Goal: Task Accomplishment & Management: Manage account settings

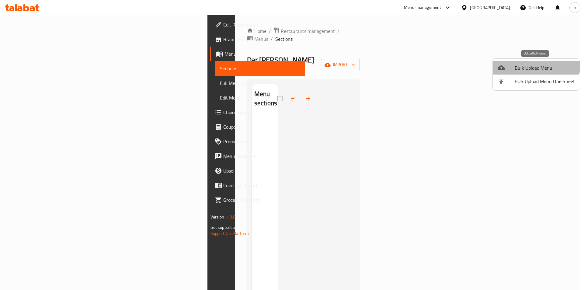
click at [535, 64] on span "Bulk Upload Menu" at bounding box center [545, 67] width 60 height 7
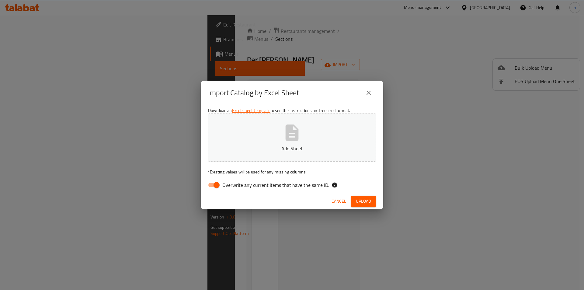
click at [215, 185] on input "Overwrite any current items that have the same ID." at bounding box center [216, 185] width 35 height 12
checkbox input "false"
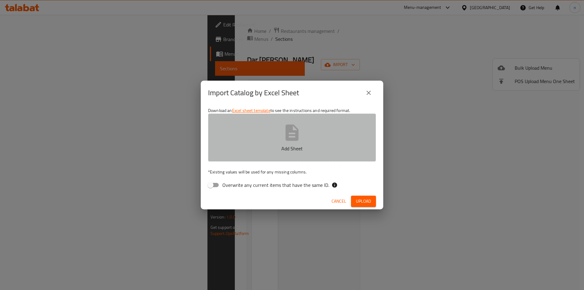
click at [286, 129] on icon "button" at bounding box center [292, 132] width 13 height 16
click at [264, 132] on button "Neww.xlsx" at bounding box center [292, 137] width 168 height 48
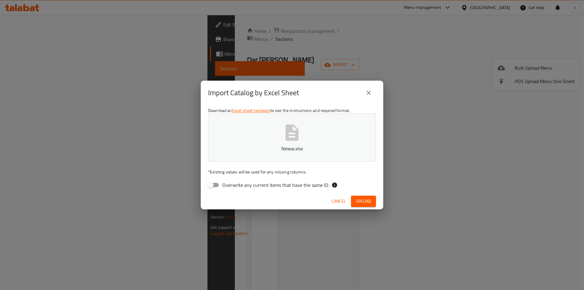
click at [369, 200] on span "Upload" at bounding box center [363, 201] width 15 height 8
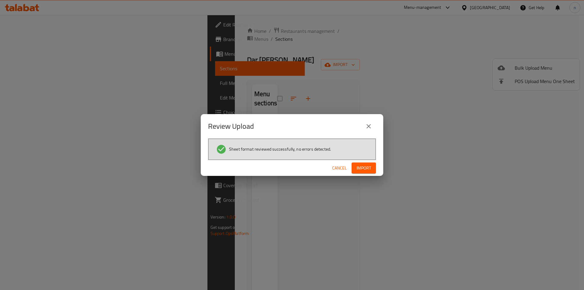
click at [363, 168] on span "Import" at bounding box center [363, 168] width 15 height 8
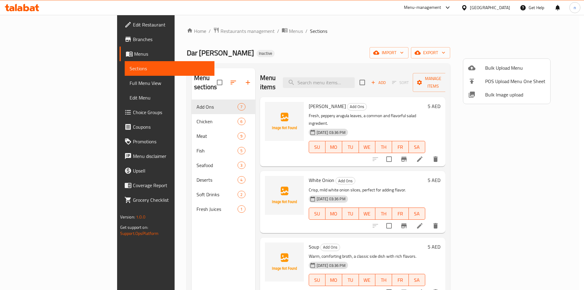
click at [40, 83] on div at bounding box center [292, 145] width 584 height 290
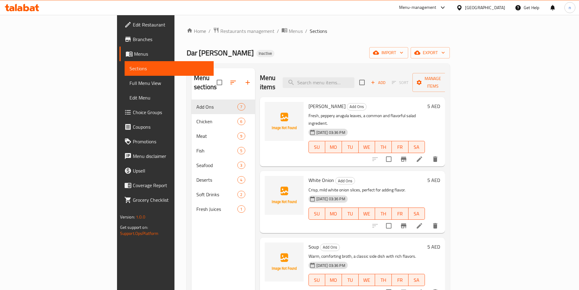
click at [130, 83] on span "Full Menu View" at bounding box center [169, 82] width 79 height 7
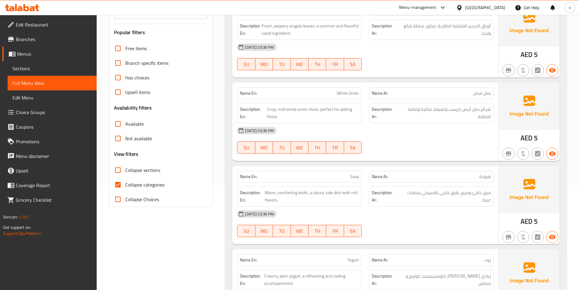
scroll to position [122, 0]
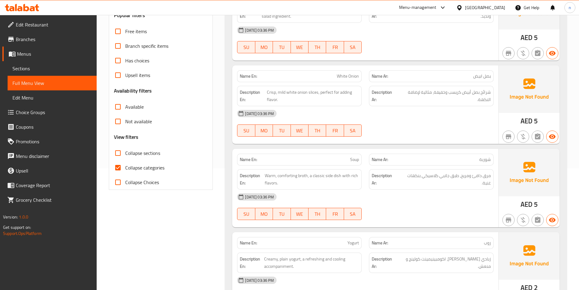
click at [117, 165] on input "Collapse categories" at bounding box center [118, 167] width 15 height 15
checkbox input "false"
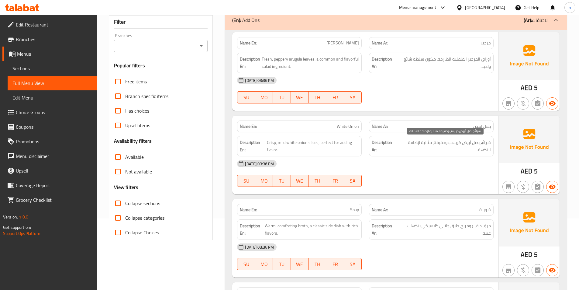
scroll to position [61, 0]
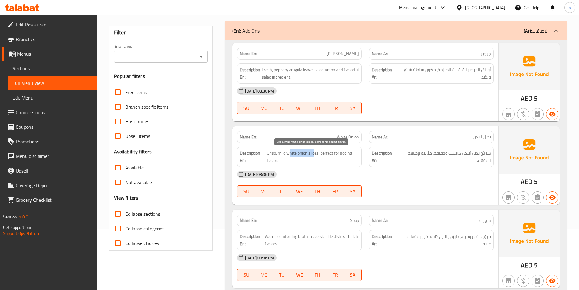
drag, startPoint x: 314, startPoint y: 152, endPoint x: 289, endPoint y: 152, distance: 24.6
click at [289, 152] on span "Crisp, mild white onion slices, perfect for adding flavor." at bounding box center [313, 156] width 92 height 15
drag, startPoint x: 326, startPoint y: 154, endPoint x: 345, endPoint y: 155, distance: 18.6
click at [345, 155] on span "Crisp, mild white onion slices, perfect for adding flavor." at bounding box center [313, 156] width 92 height 15
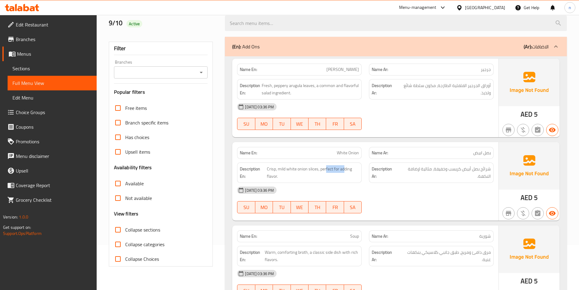
scroll to position [30, 0]
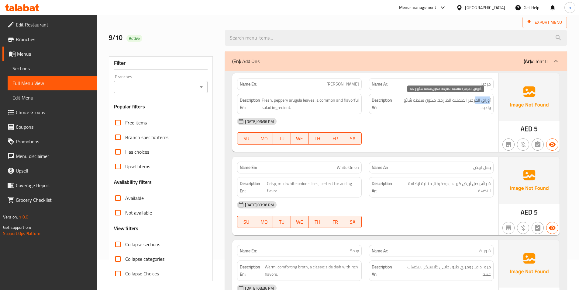
drag, startPoint x: 490, startPoint y: 98, endPoint x: 476, endPoint y: 102, distance: 14.4
click at [476, 102] on span "أوراق الجرجير الفلفلية الطازجة، مكون سلطة شائع ولذيذ." at bounding box center [444, 103] width 93 height 15
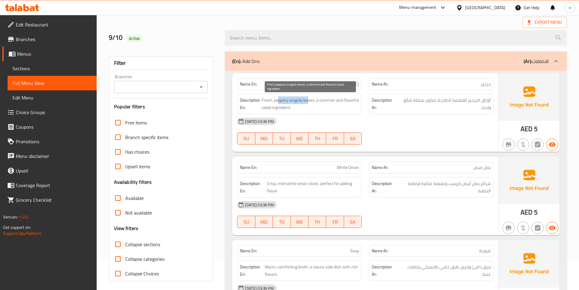
drag, startPoint x: 279, startPoint y: 100, endPoint x: 309, endPoint y: 99, distance: 30.7
click at [309, 99] on span "Fresh, peppery arugula leaves, a common and flavorful salad ingredient." at bounding box center [310, 103] width 97 height 15
drag, startPoint x: 268, startPoint y: 101, endPoint x: 264, endPoint y: 101, distance: 4.3
click at [264, 101] on span "Fresh, peppery arugula leaves, a common and flavorful salad ingredient." at bounding box center [310, 103] width 97 height 15
drag, startPoint x: 321, startPoint y: 101, endPoint x: 338, endPoint y: 105, distance: 17.5
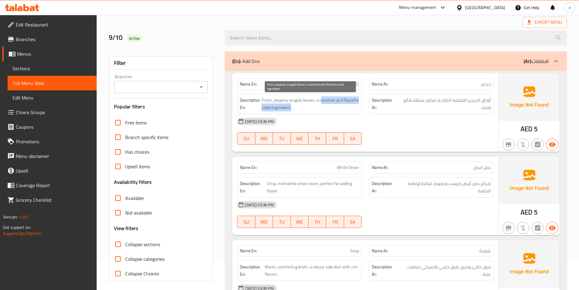
click at [338, 105] on span "Fresh, peppery arugula leaves, a common and flavorful salad ingredient." at bounding box center [310, 103] width 97 height 15
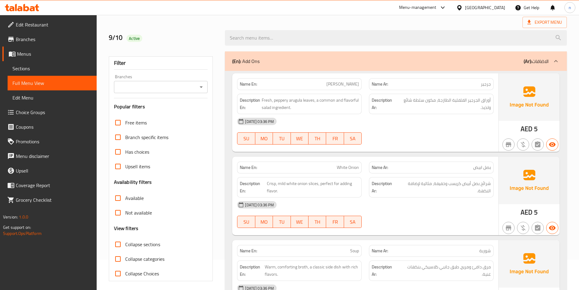
click at [442, 127] on div "[DATE] 03:36 PM" at bounding box center [366, 121] width 264 height 15
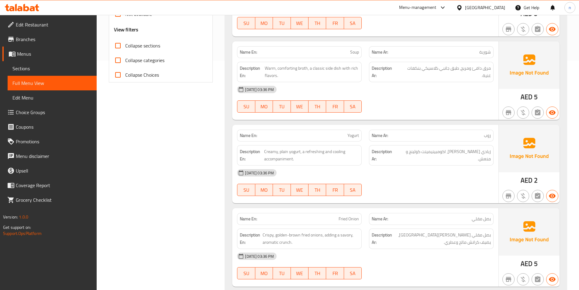
scroll to position [243, 0]
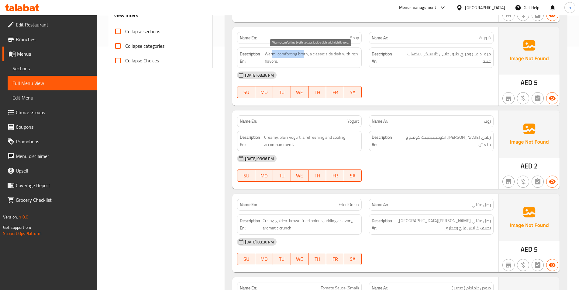
drag, startPoint x: 304, startPoint y: 56, endPoint x: 274, endPoint y: 53, distance: 30.3
click at [274, 53] on span "Warm, comforting broth, a classic side dish with rich flavors." at bounding box center [312, 57] width 94 height 15
drag, startPoint x: 310, startPoint y: 55, endPoint x: 343, endPoint y: 53, distance: 32.6
click at [343, 53] on span "Warm, comforting broth, a classic side dish with rich flavors." at bounding box center [312, 57] width 94 height 15
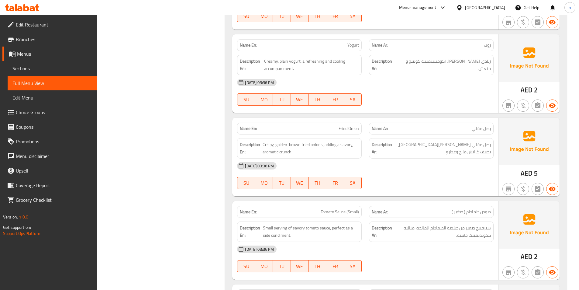
scroll to position [334, 0]
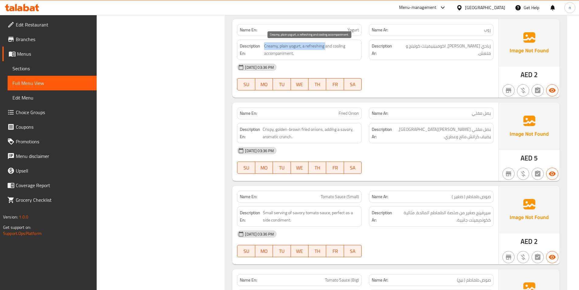
drag, startPoint x: 264, startPoint y: 46, endPoint x: 325, endPoint y: 48, distance: 61.2
click at [325, 48] on span "Creamy, plain yogurt, a refreshing and cooling accompaniment." at bounding box center [311, 49] width 95 height 15
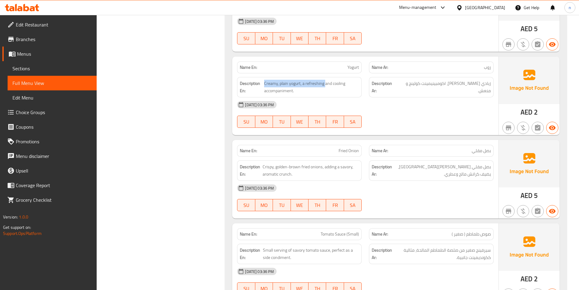
scroll to position [304, 0]
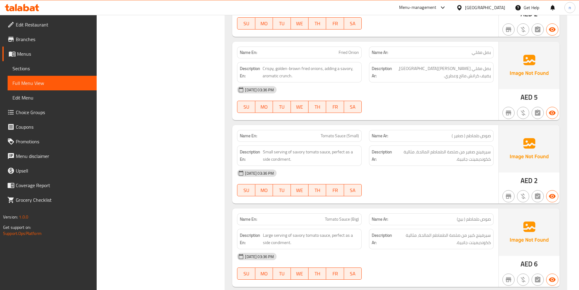
click at [427, 108] on div "[DATE] 03:36 PM SU MO TU WE TH FR SA" at bounding box center [366, 99] width 264 height 34
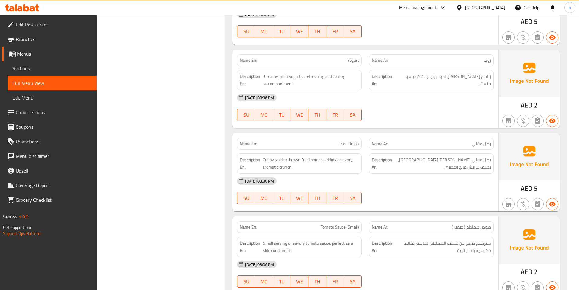
scroll to position [395, 0]
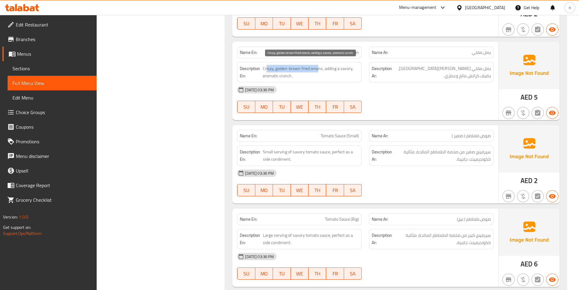
drag, startPoint x: 266, startPoint y: 70, endPoint x: 319, endPoint y: 72, distance: 52.3
click at [319, 72] on span "Crispy, golden-brown fried onions, adding a savory, aromatic crunch." at bounding box center [311, 72] width 96 height 15
click at [329, 70] on span "Crispy, golden-brown fried onions, adding a savory, aromatic crunch." at bounding box center [311, 72] width 96 height 15
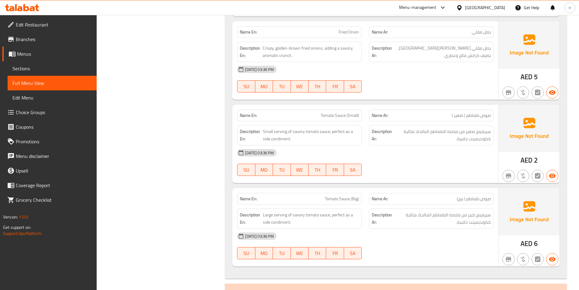
scroll to position [426, 0]
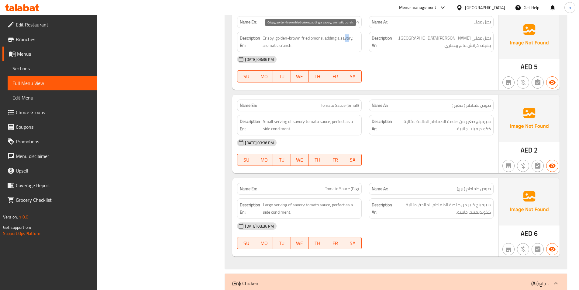
drag, startPoint x: 348, startPoint y: 38, endPoint x: 345, endPoint y: 38, distance: 3.1
click at [345, 38] on span "Crispy, golden-brown fried onions, adding a savory, aromatic crunch." at bounding box center [311, 41] width 96 height 15
drag, startPoint x: 269, startPoint y: 47, endPoint x: 273, endPoint y: 46, distance: 3.7
click at [273, 46] on span "Crispy, golden-brown fried onions, adding a savory, aromatic crunch." at bounding box center [311, 41] width 96 height 15
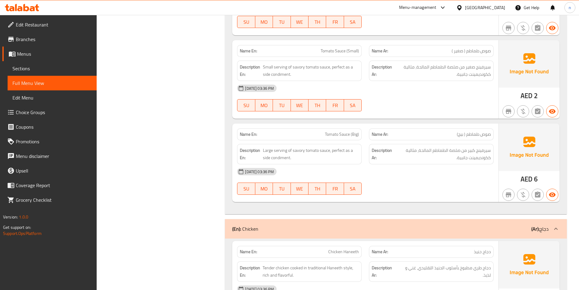
scroll to position [487, 0]
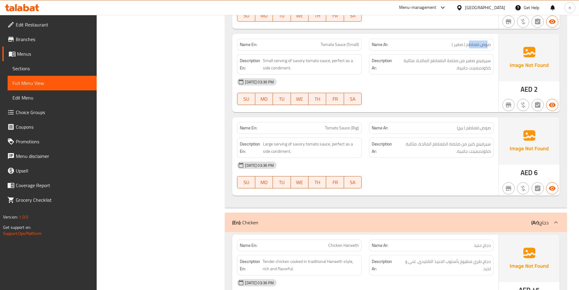
drag, startPoint x: 488, startPoint y: 40, endPoint x: 469, endPoint y: 43, distance: 18.4
click at [469, 43] on div "Name Ar: صوص طماطم ( صغير )" at bounding box center [431, 45] width 125 height 12
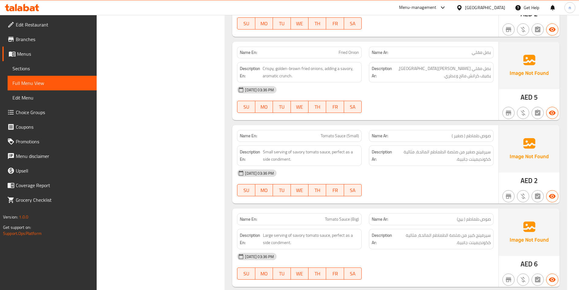
click at [465, 137] on span "صوص طماطم ( صغير )" at bounding box center [471, 136] width 39 height 6
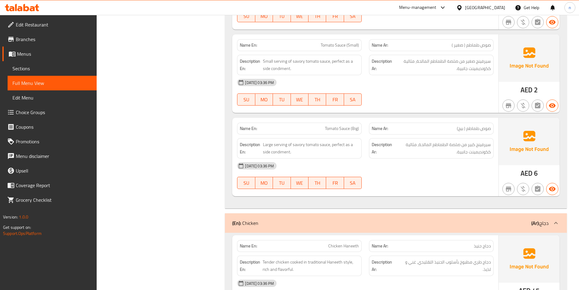
scroll to position [487, 0]
drag, startPoint x: 262, startPoint y: 60, endPoint x: 285, endPoint y: 62, distance: 23.2
click at [285, 62] on h6 "Description En: Small serving of savory tomato sauce, perfect as a side condime…" at bounding box center [299, 64] width 119 height 15
click at [304, 71] on span "Small serving of savory tomato sauce, perfect as a side condiment." at bounding box center [311, 64] width 96 height 15
drag, startPoint x: 299, startPoint y: 61, endPoint x: 327, endPoint y: 62, distance: 27.4
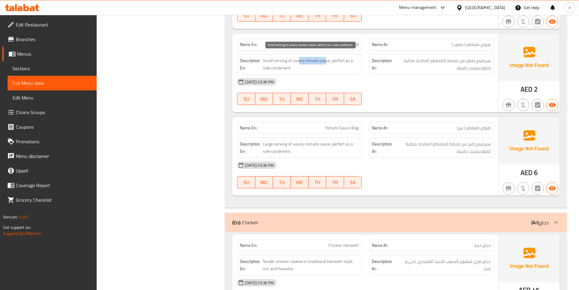
click at [327, 62] on span "Small serving of savory tomato sauce, perfect as a side condiment." at bounding box center [311, 64] width 96 height 15
drag, startPoint x: 333, startPoint y: 59, endPoint x: 348, endPoint y: 61, distance: 14.4
click at [348, 61] on span "Small serving of savory tomato sauce, perfect as a side condiment." at bounding box center [311, 64] width 96 height 15
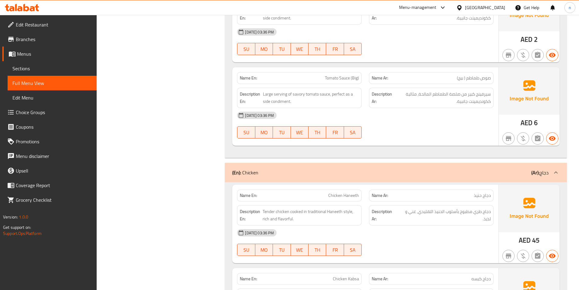
scroll to position [547, 0]
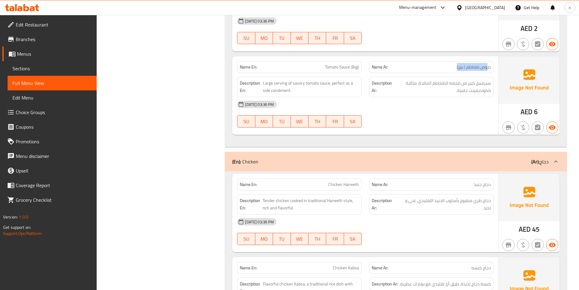
drag, startPoint x: 489, startPoint y: 68, endPoint x: 449, endPoint y: 70, distance: 39.9
click at [449, 70] on p "Name Ar: صوص طماطم ( بيج)" at bounding box center [431, 67] width 119 height 6
drag, startPoint x: 265, startPoint y: 83, endPoint x: 325, endPoint y: 85, distance: 60.9
click at [325, 85] on span "Large serving of savory tomato sauce, perfect as a side condiment." at bounding box center [311, 86] width 96 height 15
drag, startPoint x: 335, startPoint y: 83, endPoint x: 349, endPoint y: 89, distance: 15.1
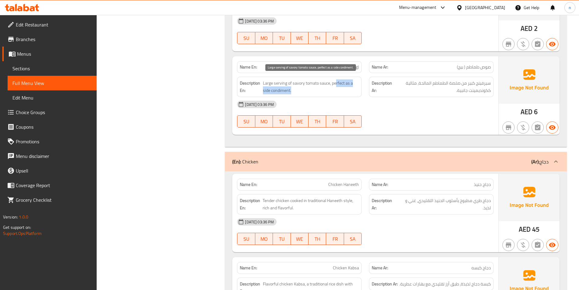
click at [349, 89] on span "Large serving of savory tomato sauce, perfect as a side condiment." at bounding box center [311, 86] width 96 height 15
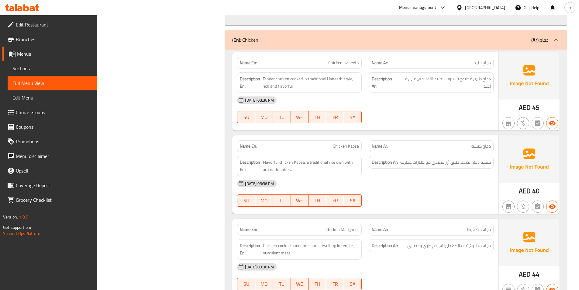
scroll to position [699, 0]
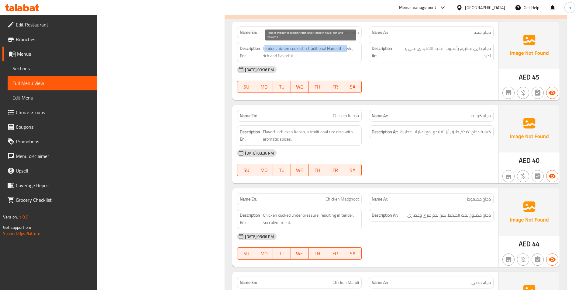
drag, startPoint x: 265, startPoint y: 48, endPoint x: 347, endPoint y: 52, distance: 82.8
click at [347, 52] on span "Tender chicken cooked in traditional Haneeth style, rich and flavorful." at bounding box center [311, 52] width 97 height 15
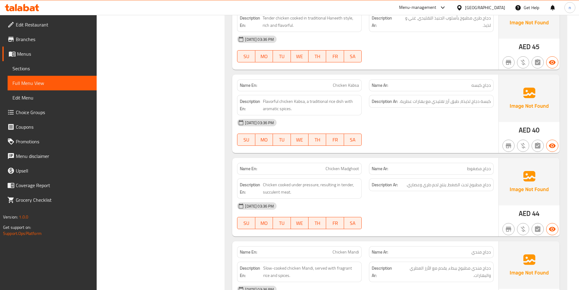
click at [441, 59] on div at bounding box center [432, 62] width 132 height 7
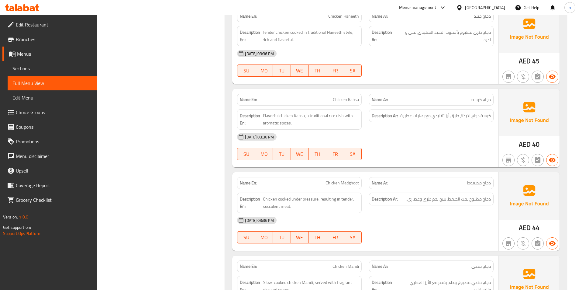
scroll to position [730, 0]
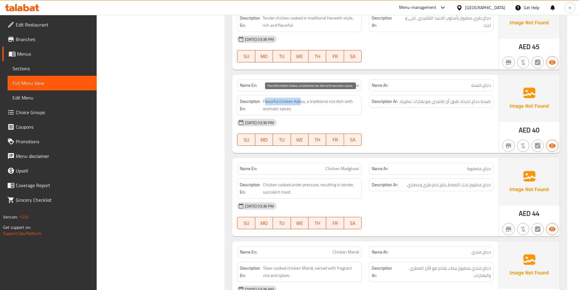
drag, startPoint x: 265, startPoint y: 102, endPoint x: 300, endPoint y: 105, distance: 34.8
click at [300, 105] on span "Flavorful chicken Kabsa, a traditional rice dish with aromatic spices." at bounding box center [311, 105] width 96 height 15
drag, startPoint x: 310, startPoint y: 102, endPoint x: 341, endPoint y: 104, distance: 31.1
click at [341, 104] on span "Flavorful chicken Kabsa, a traditional rice dish with aromatic spices." at bounding box center [311, 105] width 96 height 15
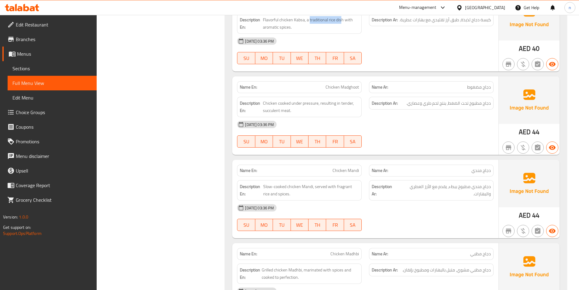
scroll to position [821, 0]
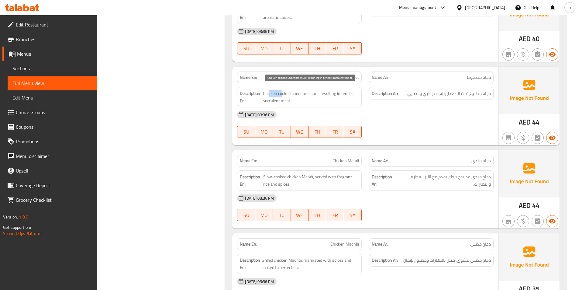
drag, startPoint x: 281, startPoint y: 95, endPoint x: 268, endPoint y: 92, distance: 12.9
click at [268, 92] on span "Chicken cooked under pressure, resulting in tender, succulent meat." at bounding box center [311, 97] width 96 height 15
drag, startPoint x: 295, startPoint y: 95, endPoint x: 308, endPoint y: 93, distance: 13.2
click at [308, 93] on span "Chicken cooked under pressure, resulting in tender, succulent meat." at bounding box center [311, 97] width 96 height 15
drag, startPoint x: 329, startPoint y: 93, endPoint x: 324, endPoint y: 97, distance: 6.7
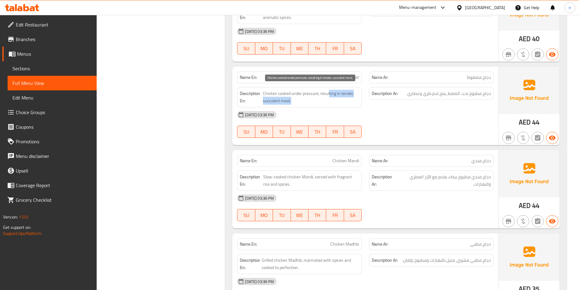
click at [324, 97] on span "Chicken cooked under pressure, resulting in tender, succulent meat." at bounding box center [311, 97] width 96 height 15
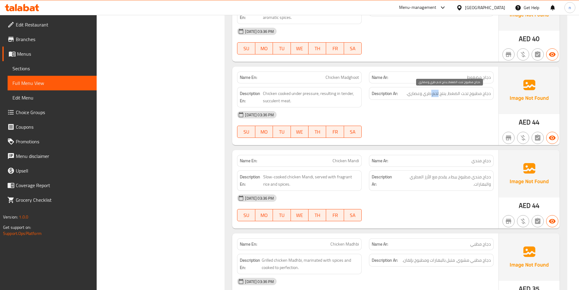
drag, startPoint x: 439, startPoint y: 94, endPoint x: 432, endPoint y: 93, distance: 7.3
click at [432, 93] on span "دجاج مطبوخ تحت الضغط، ينتج لحم طري وعصاري." at bounding box center [449, 94] width 85 height 8
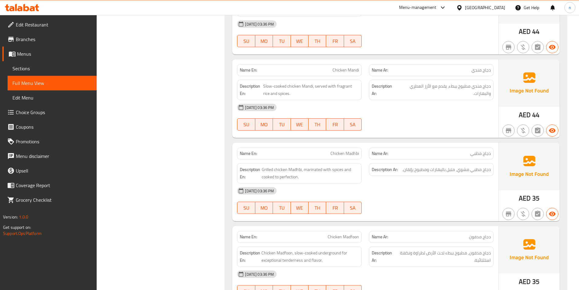
scroll to position [912, 0]
drag, startPoint x: 310, startPoint y: 85, endPoint x: 270, endPoint y: 83, distance: 40.2
click at [270, 83] on span "Slow-cooked chicken Mandi, served with fragrant rice and spices." at bounding box center [311, 89] width 96 height 15
drag, startPoint x: 318, startPoint y: 85, endPoint x: 360, endPoint y: 87, distance: 42.0
click at [360, 87] on div "Description En: Slow-cooked chicken Mandi, served with fragrant rice and spices." at bounding box center [299, 89] width 125 height 20
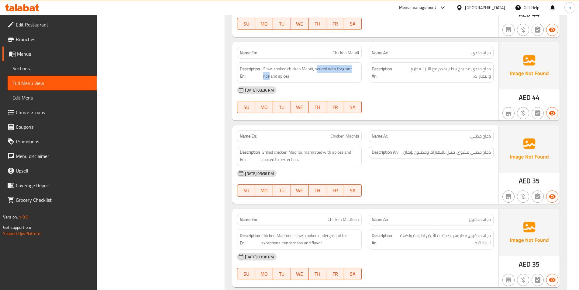
scroll to position [943, 0]
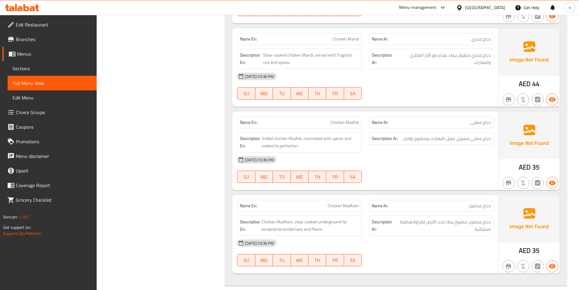
click at [469, 156] on div "[DATE] 03:36 PM" at bounding box center [366, 159] width 264 height 15
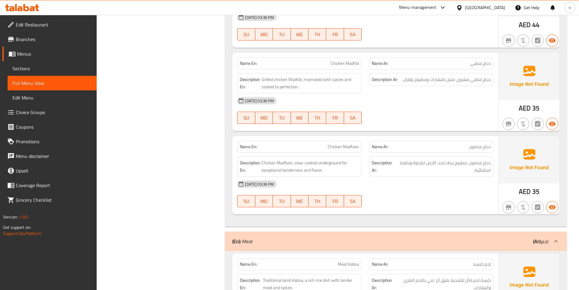
scroll to position [1003, 0]
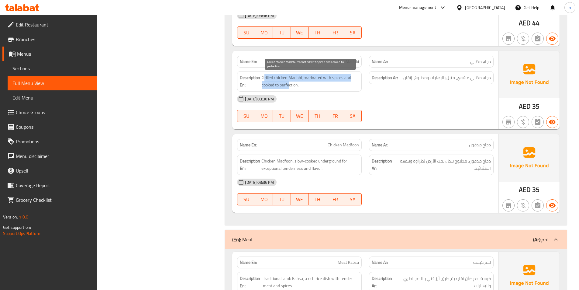
drag, startPoint x: 264, startPoint y: 77, endPoint x: 290, endPoint y: 85, distance: 27.9
click at [290, 85] on span "Grilled chicken Madhbi, marinated with spices and cooked to perfection." at bounding box center [310, 81] width 97 height 15
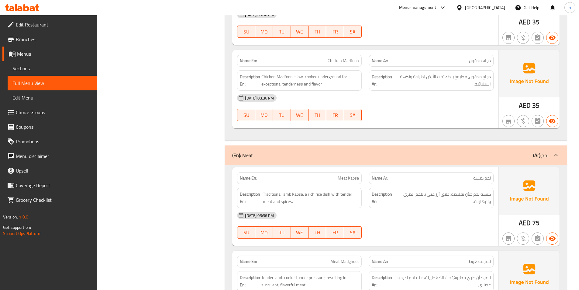
scroll to position [1095, 0]
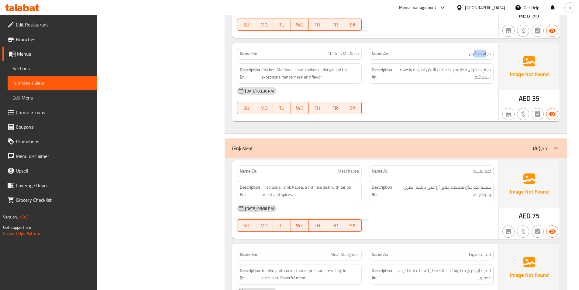
drag, startPoint x: 487, startPoint y: 54, endPoint x: 474, endPoint y: 52, distance: 13.2
click at [474, 52] on span "دجاج مدفون" at bounding box center [480, 53] width 22 height 6
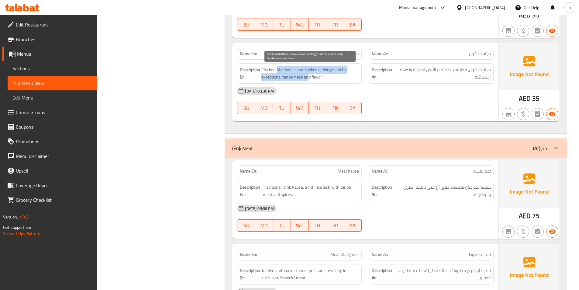
drag, startPoint x: 278, startPoint y: 69, endPoint x: 308, endPoint y: 80, distance: 31.7
click at [308, 80] on span "Chicken Madfoon, slow-cooked underground for exceptional tenderness and flavor." at bounding box center [311, 73] width 98 height 15
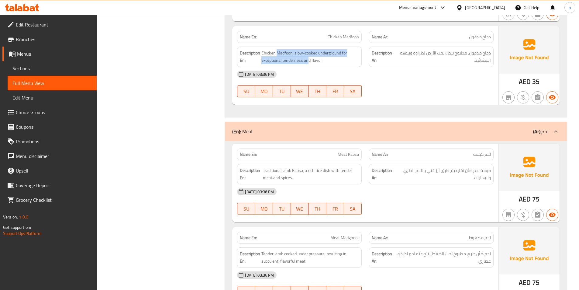
scroll to position [1125, 0]
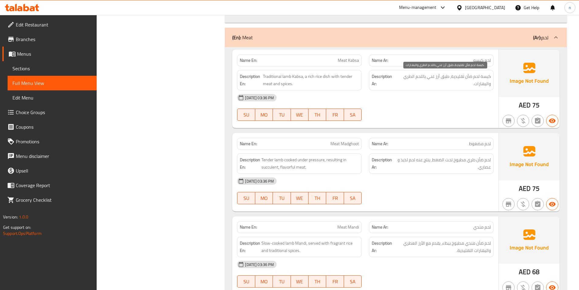
scroll to position [1216, 0]
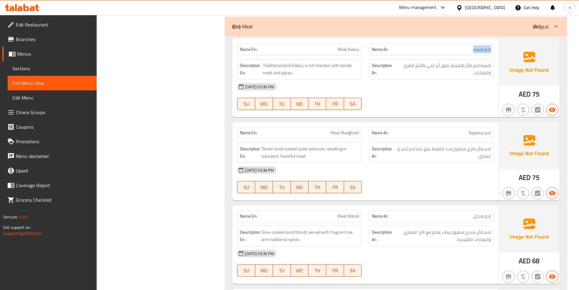
drag, startPoint x: 493, startPoint y: 49, endPoint x: 463, endPoint y: 52, distance: 30.6
click at [463, 52] on div "Name Ar: لحم كبسه" at bounding box center [431, 49] width 125 height 12
drag, startPoint x: 266, startPoint y: 67, endPoint x: 300, endPoint y: 65, distance: 33.8
click at [300, 65] on span "Traditional lamb Kabsa, a rich rice dish with tender meat and spices." at bounding box center [311, 69] width 96 height 15
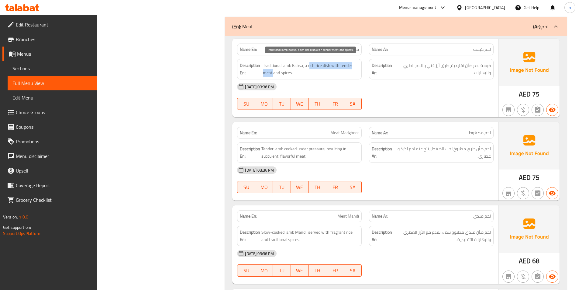
drag, startPoint x: 310, startPoint y: 66, endPoint x: 274, endPoint y: 71, distance: 36.3
click at [274, 71] on span "Traditional lamb Kabsa, a rich rice dish with tender meat and spices." at bounding box center [311, 69] width 96 height 15
click at [429, 95] on div "[DATE] 03:36 PM SU MO TU WE TH FR SA" at bounding box center [366, 96] width 264 height 34
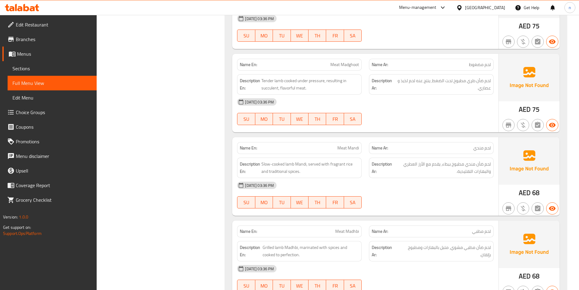
scroll to position [1308, 0]
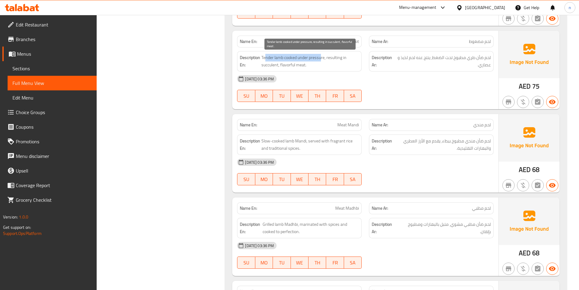
drag, startPoint x: 265, startPoint y: 57, endPoint x: 321, endPoint y: 60, distance: 55.4
click at [321, 60] on span "Tender lamb cooked under pressure, resulting in succulent, flavorful meat." at bounding box center [311, 61] width 98 height 15
drag, startPoint x: 330, startPoint y: 57, endPoint x: 302, endPoint y: 65, distance: 29.4
click at [302, 65] on span "Tender lamb cooked under pressure, resulting in succulent, flavorful meat." at bounding box center [311, 61] width 98 height 15
click at [423, 105] on div at bounding box center [432, 101] width 132 height 7
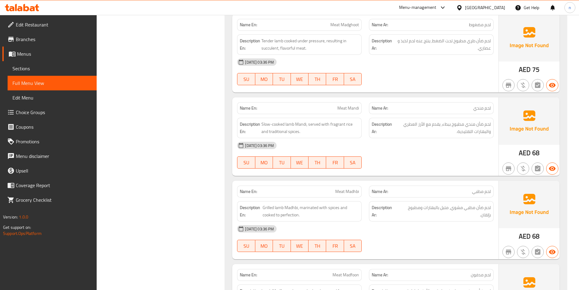
scroll to position [1338, 0]
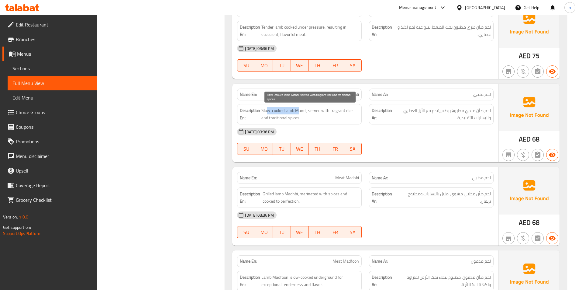
drag, startPoint x: 266, startPoint y: 110, endPoint x: 300, endPoint y: 112, distance: 33.5
click at [300, 112] on span "Slow-cooked lamb Mandi, served with fragrant rice and traditional spices." at bounding box center [311, 114] width 98 height 15
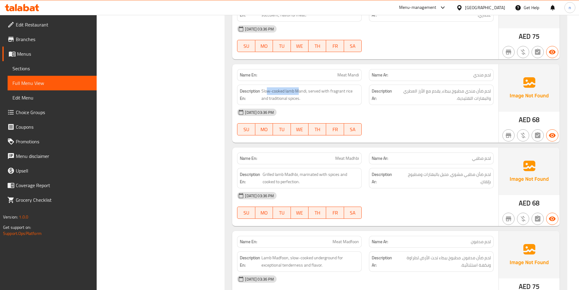
scroll to position [1368, 0]
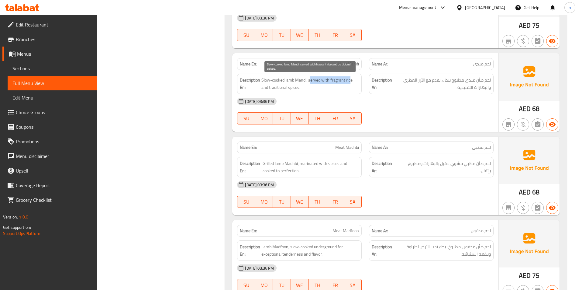
drag, startPoint x: 311, startPoint y: 79, endPoint x: 350, endPoint y: 81, distance: 39.0
click at [350, 81] on span "Slow-cooked lamb Mandi, served with fragrant rice and traditional spices." at bounding box center [311, 83] width 98 height 15
drag, startPoint x: 263, startPoint y: 88, endPoint x: 307, endPoint y: 88, distance: 43.8
click at [307, 88] on span "Slow-cooked lamb Mandi, served with fragrant rice and traditional spices." at bounding box center [311, 83] width 98 height 15
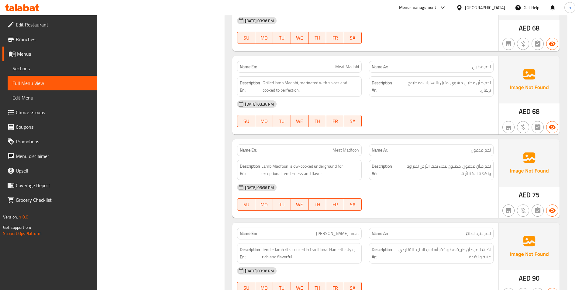
scroll to position [1460, 0]
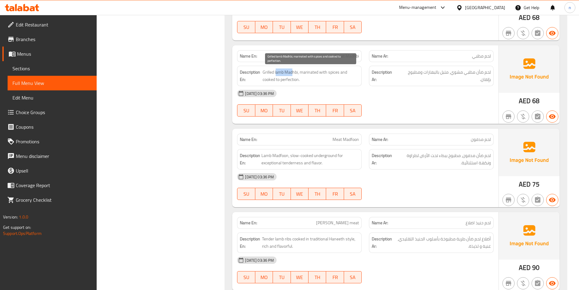
drag, startPoint x: 275, startPoint y: 72, endPoint x: 292, endPoint y: 72, distance: 17.0
click at [292, 72] on span "Grilled lamb Madhbi, marinated with spices and cooked to perfection." at bounding box center [311, 75] width 97 height 15
drag, startPoint x: 304, startPoint y: 73, endPoint x: 291, endPoint y: 79, distance: 14.1
click at [291, 79] on span "Grilled lamb Madhbi, marinated with spices and cooked to perfection." at bounding box center [311, 75] width 97 height 15
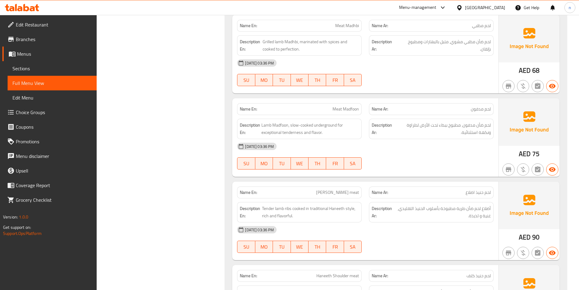
click at [428, 79] on div "[DATE] 03:36 PM SU MO TU WE TH FR SA" at bounding box center [366, 73] width 264 height 34
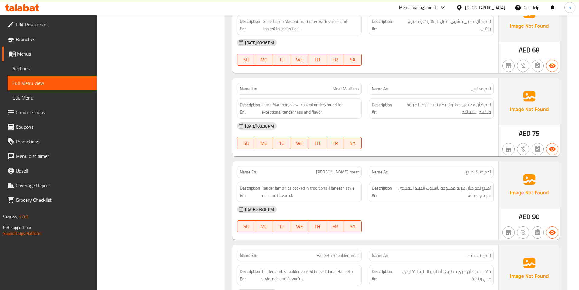
scroll to position [1520, 0]
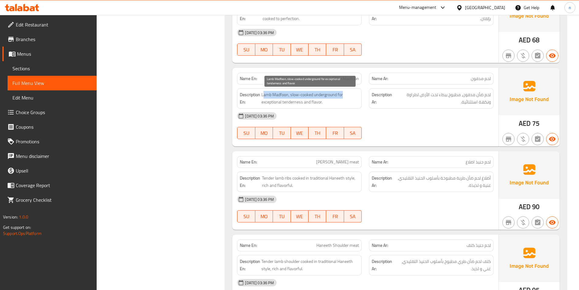
drag, startPoint x: 263, startPoint y: 95, endPoint x: 346, endPoint y: 96, distance: 83.6
click at [346, 96] on span "Lamb Madfoon, slow-cooked underground for exceptional tenderness and flavor." at bounding box center [311, 98] width 98 height 15
drag, startPoint x: 265, startPoint y: 103, endPoint x: 320, endPoint y: 104, distance: 56.0
click at [320, 104] on span "Lamb Madfoon, slow-cooked underground for exceptional tenderness and flavor." at bounding box center [311, 98] width 98 height 15
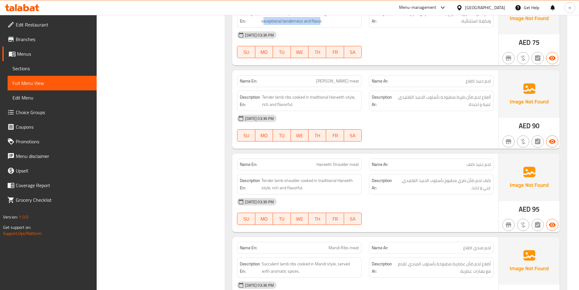
scroll to position [1612, 0]
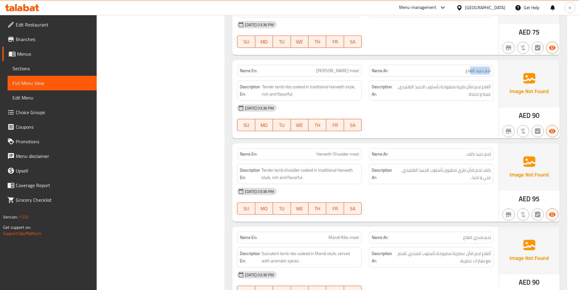
drag, startPoint x: 490, startPoint y: 70, endPoint x: 470, endPoint y: 69, distance: 19.5
click at [470, 69] on span "لحم حنيذ اضلاع" at bounding box center [478, 71] width 25 height 6
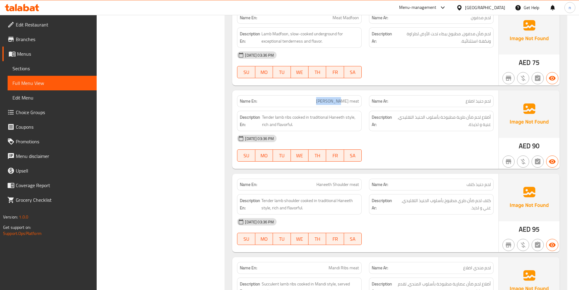
drag, startPoint x: 324, startPoint y: 102, endPoint x: 345, endPoint y: 100, distance: 22.0
click at [345, 100] on p "Name En: [PERSON_NAME] meat" at bounding box center [299, 101] width 119 height 6
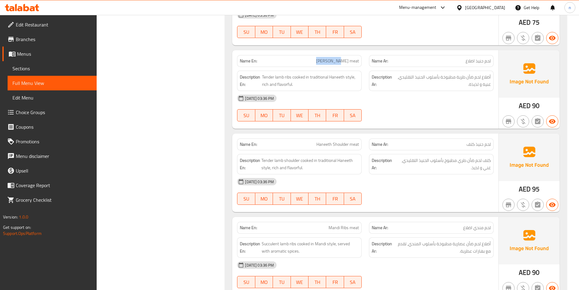
scroll to position [1612, 0]
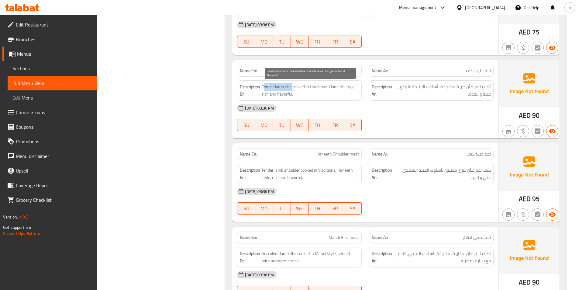
drag, startPoint x: 263, startPoint y: 87, endPoint x: 293, endPoint y: 87, distance: 29.2
click at [293, 87] on span "Tender lamb ribs cooked in traditional Haneeth style, rich and flavorful." at bounding box center [310, 90] width 97 height 15
click at [343, 71] on span "[PERSON_NAME] meat" at bounding box center [337, 71] width 43 height 6
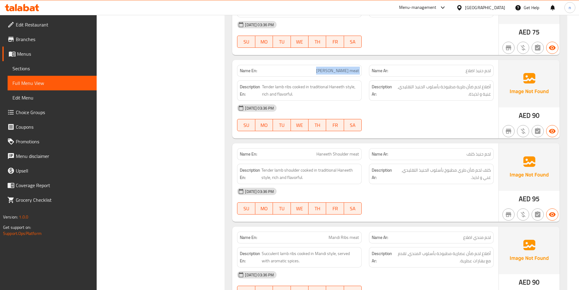
copy span "[PERSON_NAME] meat"
drag, startPoint x: 300, startPoint y: 87, endPoint x: 352, endPoint y: 90, distance: 51.8
click at [352, 90] on span "Tender lamb ribs cooked in traditional Haneeth style, rich and flavorful." at bounding box center [310, 90] width 97 height 15
drag, startPoint x: 262, startPoint y: 95, endPoint x: 292, endPoint y: 97, distance: 30.2
click at [292, 97] on span "Tender lamb ribs cooked in traditional Haneeth style, rich and flavorful." at bounding box center [310, 90] width 97 height 15
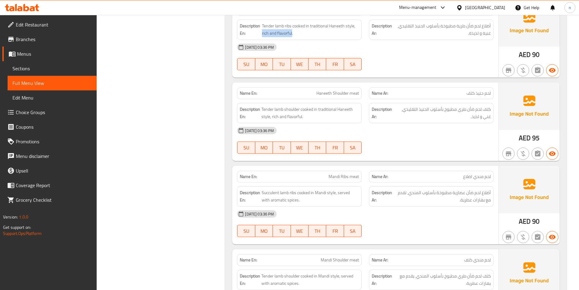
scroll to position [1703, 0]
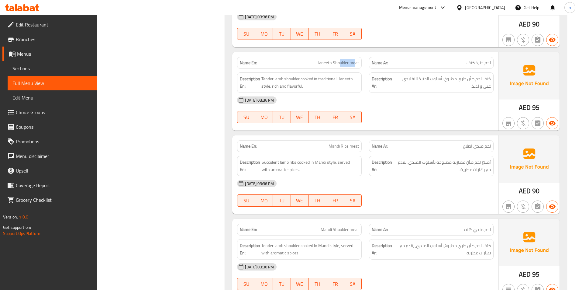
drag, startPoint x: 341, startPoint y: 63, endPoint x: 356, endPoint y: 62, distance: 14.9
click at [356, 62] on span "Haneeth Shoulder meat" at bounding box center [338, 63] width 43 height 6
drag, startPoint x: 298, startPoint y: 80, endPoint x: 264, endPoint y: 78, distance: 33.5
click at [264, 78] on span "Tender lamb shoulder cooked in traditional Haneeth style, rich and flavorful." at bounding box center [311, 82] width 98 height 15
drag, startPoint x: 305, startPoint y: 79, endPoint x: 354, endPoint y: 78, distance: 49.0
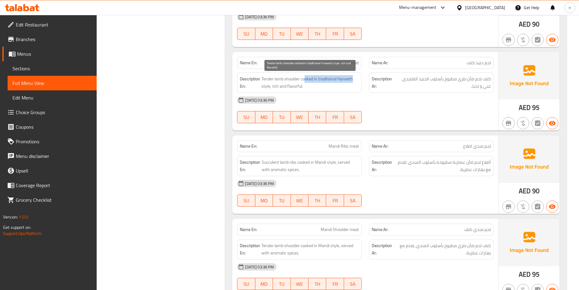
click at [354, 78] on span "Tender lamb shoulder cooked in traditional Haneeth style, rich and flavorful." at bounding box center [311, 82] width 98 height 15
drag, startPoint x: 273, startPoint y: 87, endPoint x: 304, endPoint y: 88, distance: 31.0
click at [304, 88] on span "Tender lamb shoulder cooked in traditional Haneeth style, rich and flavorful." at bounding box center [311, 82] width 98 height 15
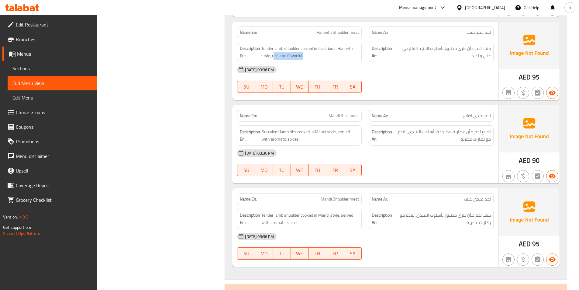
scroll to position [1794, 0]
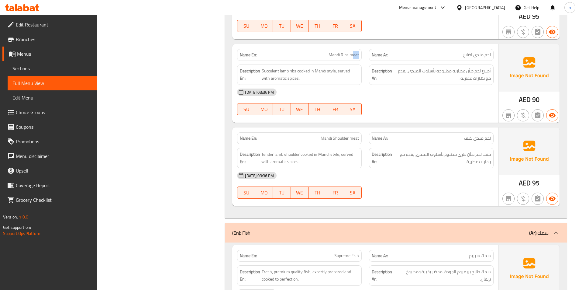
drag, startPoint x: 352, startPoint y: 55, endPoint x: 360, endPoint y: 55, distance: 7.9
click at [360, 55] on div "Name En: Mandi Ribs meat" at bounding box center [299, 55] width 125 height 12
click at [344, 57] on span "Mandi Ribs meat" at bounding box center [344, 55] width 30 height 6
drag, startPoint x: 265, startPoint y: 72, endPoint x: 294, endPoint y: 72, distance: 29.2
click at [294, 72] on span "Succulent lamb ribs cooked in Mandi style, served with aromatic spices." at bounding box center [310, 74] width 97 height 15
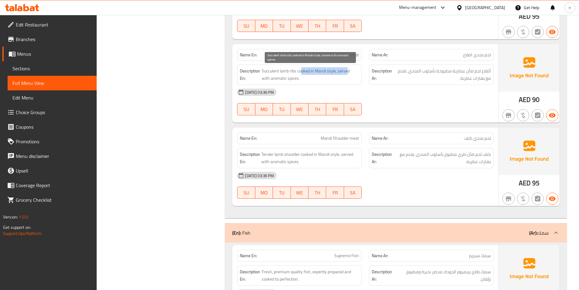
drag, startPoint x: 301, startPoint y: 72, endPoint x: 348, endPoint y: 73, distance: 47.1
click at [348, 73] on span "Succulent lamb ribs cooked in Mandi style, served with aromatic spices." at bounding box center [310, 74] width 97 height 15
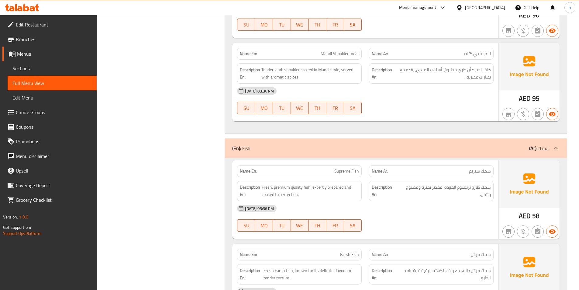
scroll to position [1885, 0]
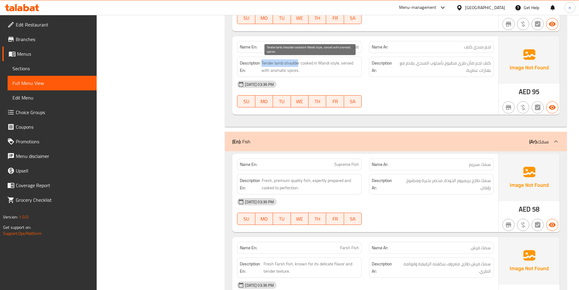
drag, startPoint x: 262, startPoint y: 62, endPoint x: 299, endPoint y: 63, distance: 37.4
click at [299, 63] on span "Tender lamb shoulder cooked in Mandi style, served with aromatic spices." at bounding box center [311, 66] width 98 height 15
drag, startPoint x: 310, startPoint y: 64, endPoint x: 337, endPoint y: 66, distance: 27.1
click at [337, 66] on span "Tender lamb shoulder cooked in Mandi style, served with aromatic spices." at bounding box center [311, 66] width 98 height 15
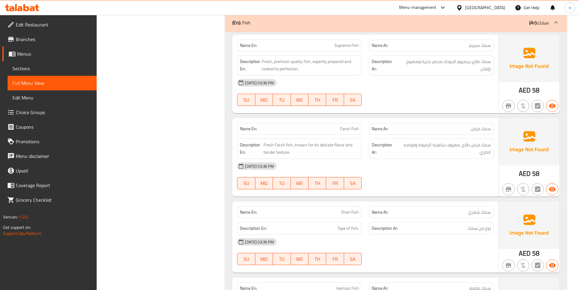
scroll to position [2007, 0]
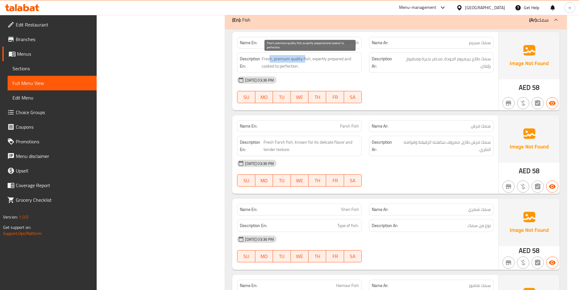
drag, startPoint x: 305, startPoint y: 59, endPoint x: 269, endPoint y: 55, distance: 37.0
click at [269, 55] on span "Fresh, premium quality fish, expertly prepared and cooked to perfection." at bounding box center [310, 62] width 97 height 15
drag, startPoint x: 313, startPoint y: 59, endPoint x: 341, endPoint y: 61, distance: 28.1
click at [341, 61] on span "Fresh, premium quality fish, expertly prepared and cooked to perfection." at bounding box center [310, 62] width 97 height 15
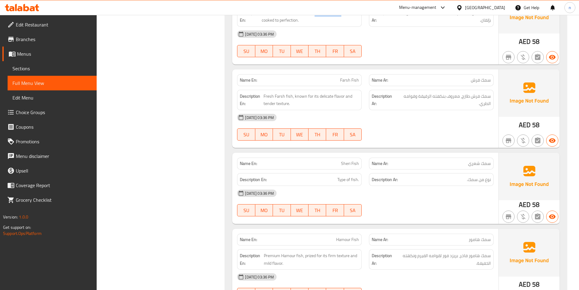
scroll to position [2068, 0]
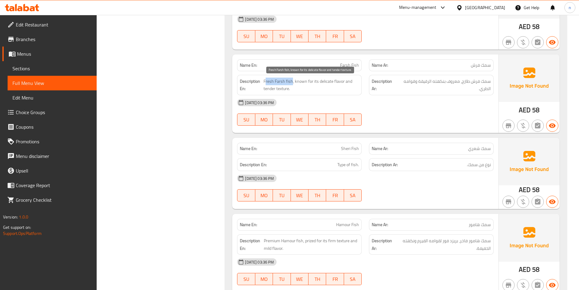
drag, startPoint x: 265, startPoint y: 80, endPoint x: 292, endPoint y: 80, distance: 27.4
click at [292, 80] on span "Fresh Farsh fish, known for its delicate flavor and tender texture." at bounding box center [312, 85] width 96 height 15
drag, startPoint x: 299, startPoint y: 81, endPoint x: 341, endPoint y: 82, distance: 42.6
click at [341, 82] on span "Fresh Farsh fish, known for its delicate flavor and tender texture." at bounding box center [312, 85] width 96 height 15
drag, startPoint x: 270, startPoint y: 90, endPoint x: 293, endPoint y: 88, distance: 23.5
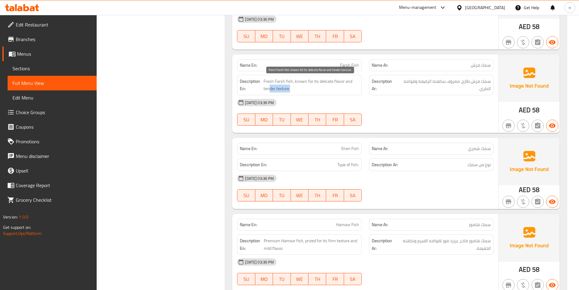
click at [293, 88] on span "Fresh Farsh fish, known for its delicate flavor and tender texture." at bounding box center [312, 85] width 96 height 15
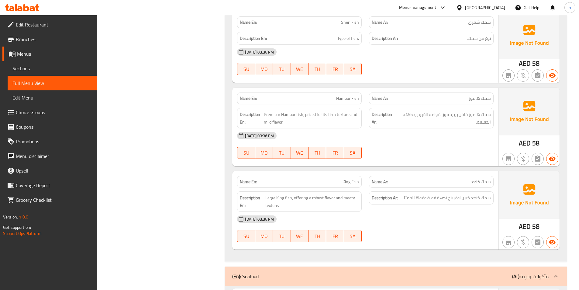
scroll to position [2159, 0]
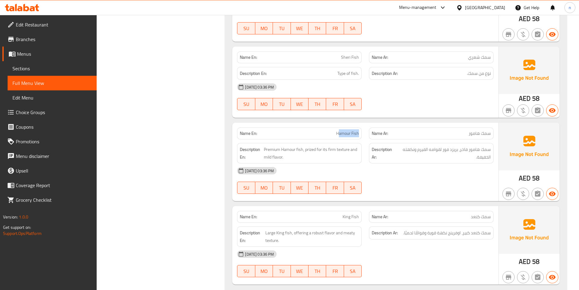
drag, startPoint x: 338, startPoint y: 133, endPoint x: 364, endPoint y: 135, distance: 26.2
click at [364, 135] on div "Name En: Hamour Fish" at bounding box center [300, 133] width 132 height 19
drag, startPoint x: 306, startPoint y: 149, endPoint x: 329, endPoint y: 161, distance: 26.5
click at [329, 161] on div "Description En: Premium Hamour fish, prized for its firm texture and mild flavo…" at bounding box center [299, 153] width 125 height 20
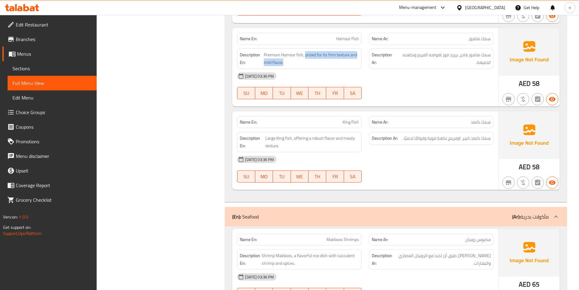
scroll to position [2281, 0]
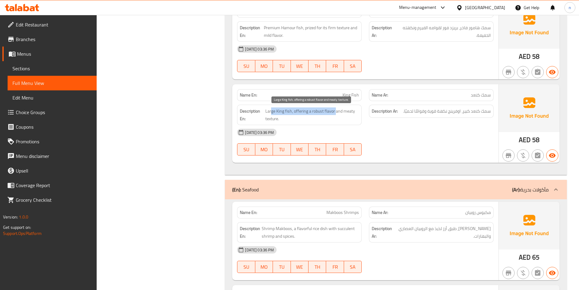
drag, startPoint x: 272, startPoint y: 113, endPoint x: 336, endPoint y: 114, distance: 64.5
click at [336, 114] on span "Large King fish, offering a robust flavor and meaty texture." at bounding box center [312, 114] width 94 height 15
click at [317, 119] on span "Large King fish, offering a robust flavor and meaty texture." at bounding box center [312, 114] width 94 height 15
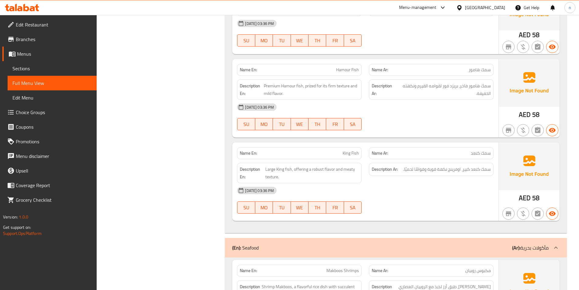
scroll to position [2220, 0]
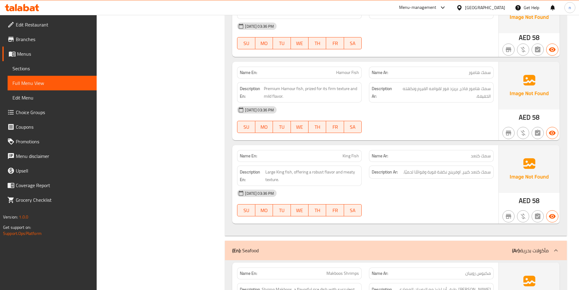
click at [351, 157] on span "King Fish" at bounding box center [351, 156] width 16 height 6
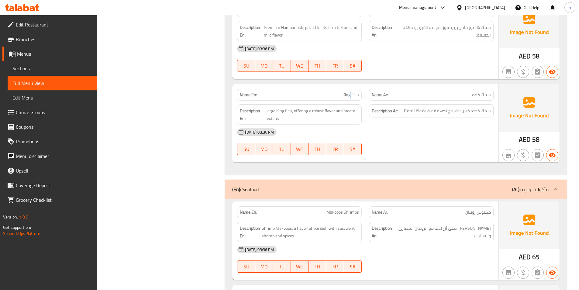
scroll to position [2281, 0]
click at [355, 95] on span "King Fish" at bounding box center [351, 95] width 16 height 6
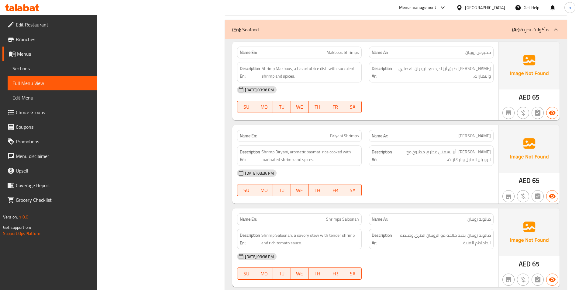
scroll to position [2402, 0]
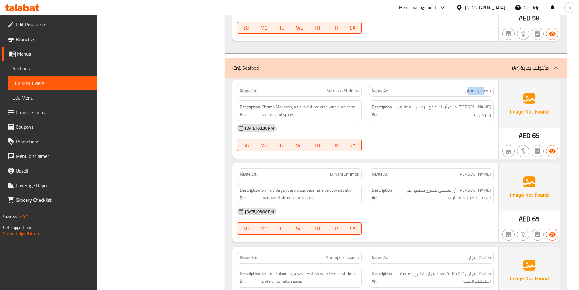
drag, startPoint x: 468, startPoint y: 91, endPoint x: 485, endPoint y: 88, distance: 17.2
click at [485, 88] on span "مكبوس روبيان" at bounding box center [479, 91] width 26 height 6
click at [470, 110] on span "[PERSON_NAME]، طبق أرز لذيذ مع الروبيان العصاري والبهارات." at bounding box center [443, 110] width 95 height 15
drag, startPoint x: 492, startPoint y: 92, endPoint x: 458, endPoint y: 92, distance: 34.4
click at [458, 92] on div "Name Ar: [PERSON_NAME]" at bounding box center [431, 91] width 125 height 12
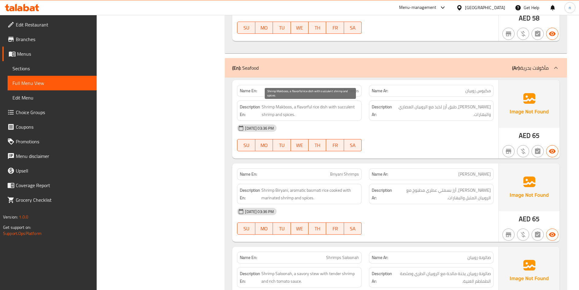
click at [282, 106] on span "Shrimp Makboos, a flavorful rice dish with succulent shrimp and spices." at bounding box center [310, 110] width 97 height 15
drag, startPoint x: 319, startPoint y: 105, endPoint x: 297, endPoint y: 106, distance: 21.6
click at [297, 106] on span "Shrimp Makboos, a flavorful rice dish with succulent shrimp and spices." at bounding box center [310, 110] width 97 height 15
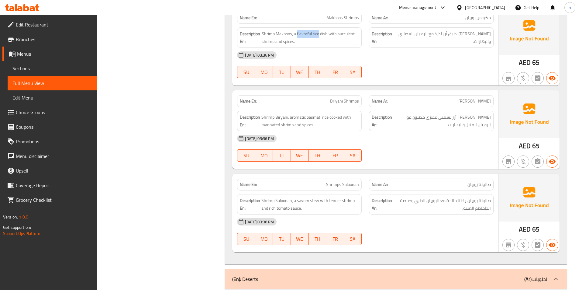
scroll to position [2493, 0]
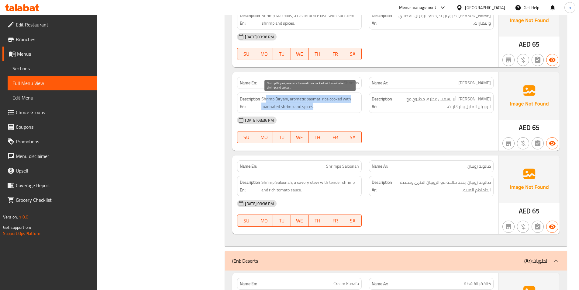
drag, startPoint x: 266, startPoint y: 97, endPoint x: 313, endPoint y: 110, distance: 48.8
click at [313, 110] on span "Shrimp Biryani, aromatic basmati rice cooked with marinated shrimp and spices." at bounding box center [311, 102] width 98 height 15
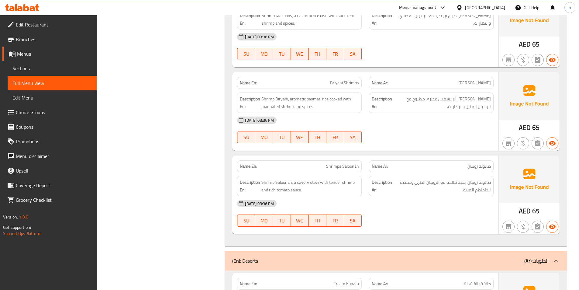
click at [326, 123] on div "[DATE] 03:36 PM" at bounding box center [366, 120] width 264 height 15
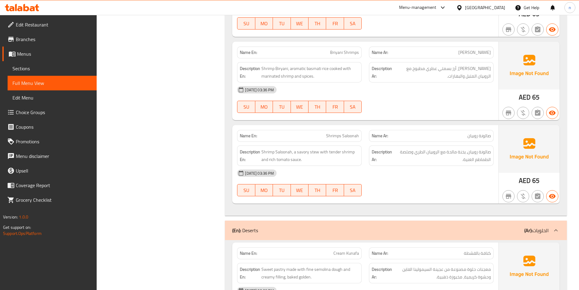
scroll to position [2554, 0]
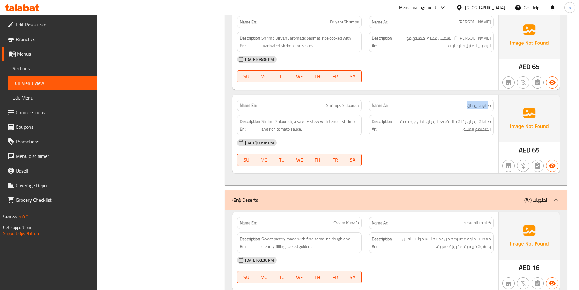
drag, startPoint x: 489, startPoint y: 107, endPoint x: 467, endPoint y: 107, distance: 22.5
click at [467, 107] on p "Name Ar: صالونة روبيان" at bounding box center [431, 105] width 119 height 6
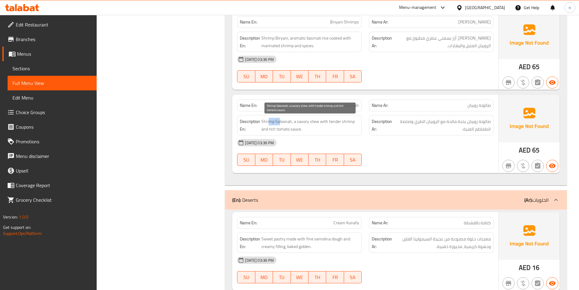
drag, startPoint x: 280, startPoint y: 123, endPoint x: 269, endPoint y: 123, distance: 10.3
click at [269, 123] on span "Shrimp Saloonah, a savory stew with tender shrimp and rich tomato sauce." at bounding box center [311, 125] width 98 height 15
drag, startPoint x: 294, startPoint y: 122, endPoint x: 351, endPoint y: 124, distance: 57.2
click at [351, 124] on span "Shrimp Saloonah, a savory stew with tender shrimp and rich tomato sauce." at bounding box center [311, 125] width 98 height 15
drag, startPoint x: 274, startPoint y: 129, endPoint x: 285, endPoint y: 129, distance: 10.6
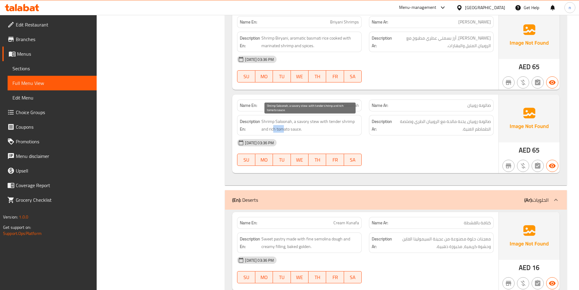
click at [285, 129] on span "Shrimp Saloonah, a savory stew with tender shrimp and rich tomato sauce." at bounding box center [311, 125] width 98 height 15
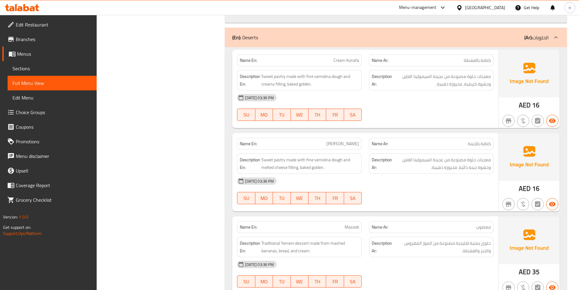
scroll to position [2706, 0]
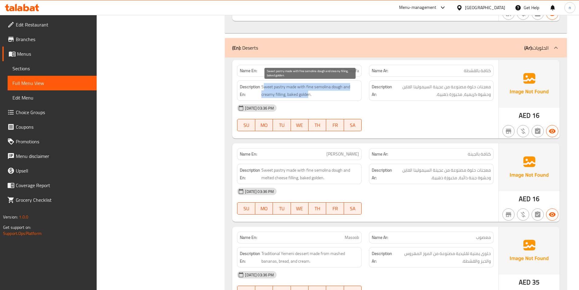
drag, startPoint x: 263, startPoint y: 86, endPoint x: 309, endPoint y: 95, distance: 46.8
click at [309, 95] on span "Sweet pastry made with fine semolina dough and creamy filling, baked golden." at bounding box center [311, 90] width 98 height 15
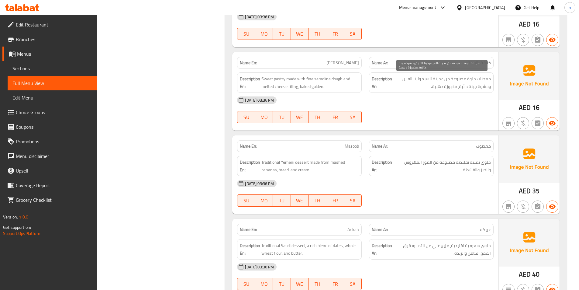
scroll to position [2828, 0]
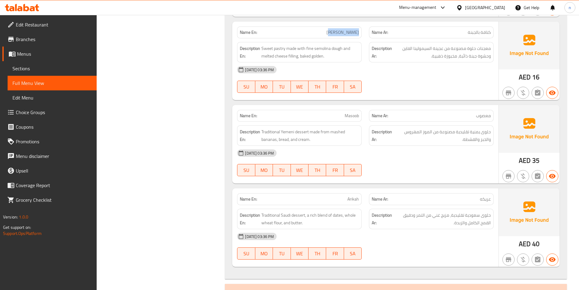
drag, startPoint x: 335, startPoint y: 32, endPoint x: 365, endPoint y: 33, distance: 30.4
click at [365, 33] on div "Name En: [PERSON_NAME]" at bounding box center [300, 32] width 132 height 19
drag, startPoint x: 278, startPoint y: 49, endPoint x: 262, endPoint y: 49, distance: 16.4
click at [262, 49] on span "Sweet pastry made with fine semolina dough and melted cheese filling, baked gol…" at bounding box center [311, 52] width 98 height 15
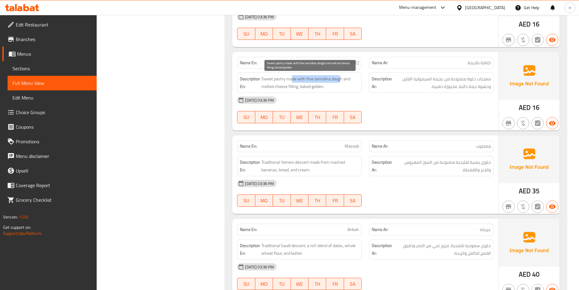
drag, startPoint x: 291, startPoint y: 78, endPoint x: 340, endPoint y: 80, distance: 48.7
click at [340, 80] on span "Sweet pastry made with fine semolina dough and melted cheese filling, baked gol…" at bounding box center [311, 82] width 98 height 15
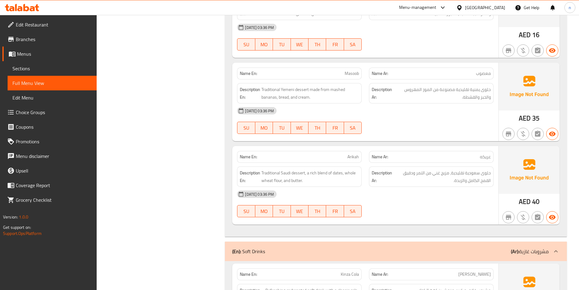
scroll to position [2889, 0]
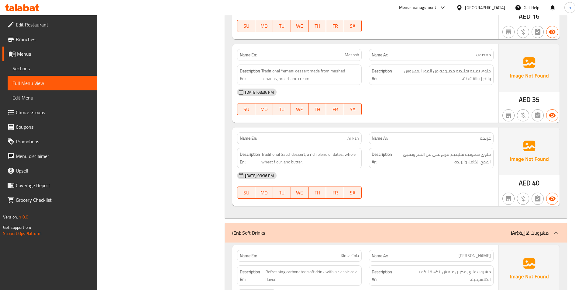
click at [342, 55] on p "Name En: Masoob" at bounding box center [299, 55] width 119 height 6
drag, startPoint x: 302, startPoint y: 70, endPoint x: 262, endPoint y: 70, distance: 39.8
click at [262, 70] on span "Traditional Yemeni dessert made from mashed bananas, bread, and cream." at bounding box center [311, 74] width 98 height 15
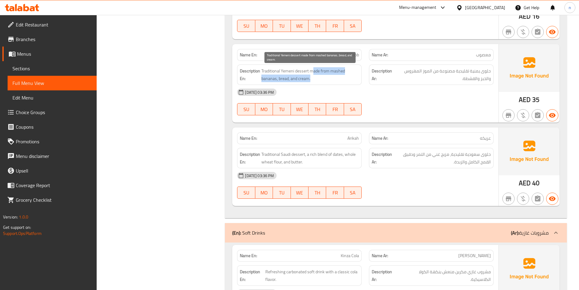
drag, startPoint x: 314, startPoint y: 71, endPoint x: 310, endPoint y: 81, distance: 10.4
click at [310, 81] on span "Traditional Yemeni dessert made from mashed bananas, bread, and cream." at bounding box center [311, 74] width 98 height 15
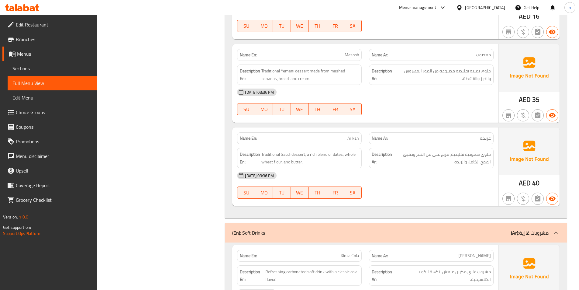
click at [410, 96] on div "[DATE] 03:36 PM" at bounding box center [366, 92] width 264 height 15
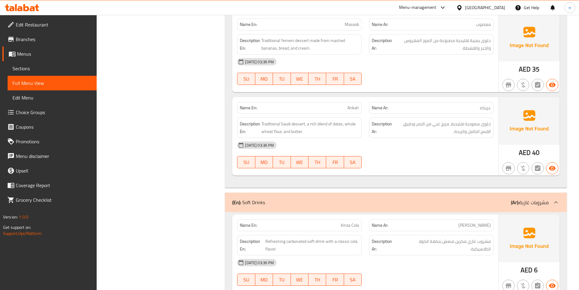
scroll to position [2950, 0]
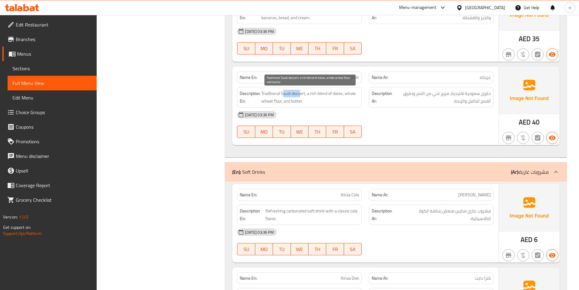
drag, startPoint x: 300, startPoint y: 94, endPoint x: 284, endPoint y: 94, distance: 16.4
click at [284, 94] on span "Traditional Saudi dessert, a rich blend of dates, whole wheat flour, and butter." at bounding box center [311, 97] width 98 height 15
click at [352, 79] on span "Arikah" at bounding box center [354, 77] width 12 height 6
copy span "Arikah"
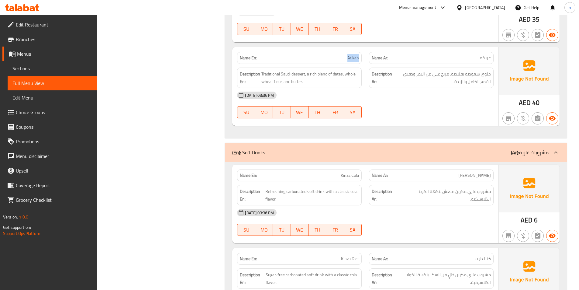
scroll to position [2980, 0]
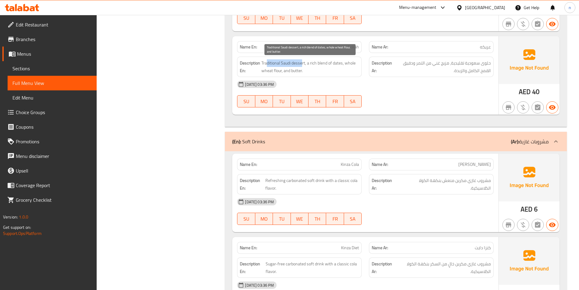
drag, startPoint x: 266, startPoint y: 63, endPoint x: 302, endPoint y: 62, distance: 35.6
click at [302, 62] on span "Traditional Saudi dessert, a rich blend of dates, whole wheat flour, and butter." at bounding box center [311, 66] width 98 height 15
drag, startPoint x: 312, startPoint y: 65, endPoint x: 349, endPoint y: 65, distance: 36.5
click at [349, 65] on span "Traditional Saudi dessert, a rich blend of dates, whole wheat flour, and butter." at bounding box center [311, 66] width 98 height 15
drag, startPoint x: 268, startPoint y: 70, endPoint x: 279, endPoint y: 70, distance: 11.3
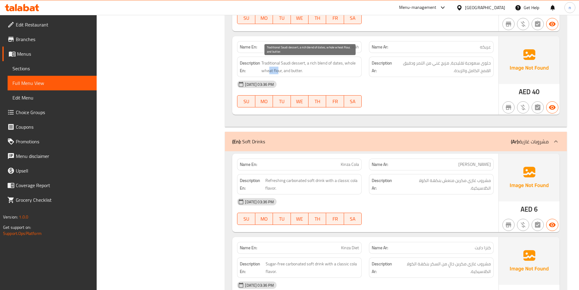
click at [279, 70] on span "Traditional Saudi dessert, a rich blend of dates, whole wheat flour, and butter." at bounding box center [311, 66] width 98 height 15
drag, startPoint x: 287, startPoint y: 70, endPoint x: 313, endPoint y: 74, distance: 25.5
click at [308, 72] on span "Traditional Saudi dessert, a rich blend of dates, whole wheat flour, and butter." at bounding box center [311, 66] width 98 height 15
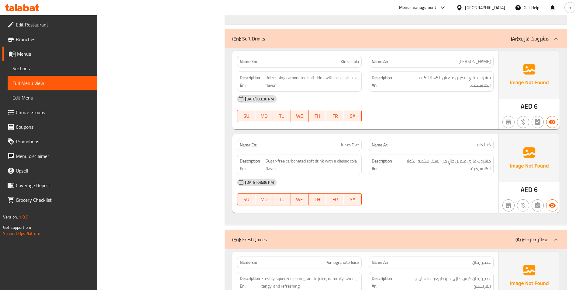
scroll to position [3102, 0]
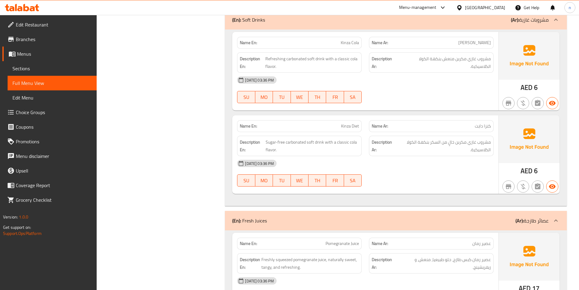
click at [347, 44] on span "Kinza Cola" at bounding box center [350, 43] width 18 height 6
click at [346, 41] on span "Kinza Cola" at bounding box center [350, 43] width 18 height 6
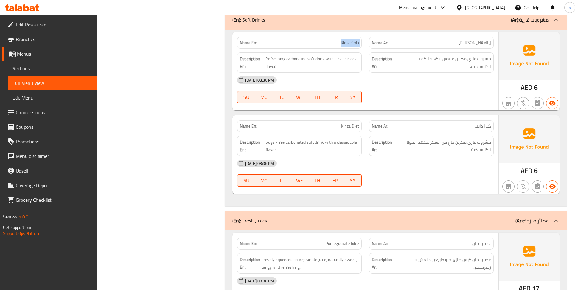
click at [346, 41] on span "Kinza Cola" at bounding box center [350, 43] width 18 height 6
drag, startPoint x: 271, startPoint y: 60, endPoint x: 339, endPoint y: 63, distance: 68.2
click at [339, 63] on span "Refreshing carbonated soft drink with a classic cola flavor." at bounding box center [312, 62] width 94 height 15
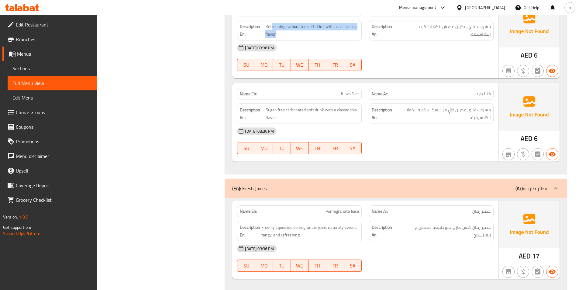
scroll to position [3147, 0]
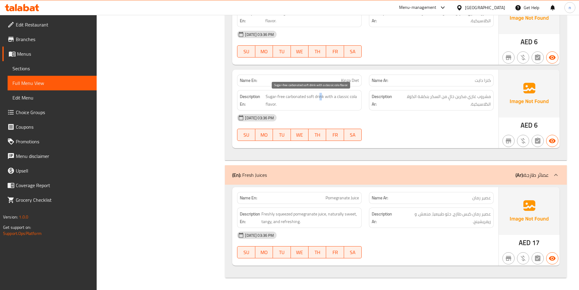
drag, startPoint x: 323, startPoint y: 94, endPoint x: 319, endPoint y: 99, distance: 6.2
click at [319, 99] on span "Sugar-free carbonated soft drink with a classic cola flavor." at bounding box center [312, 100] width 93 height 15
drag, startPoint x: 330, startPoint y: 97, endPoint x: 331, endPoint y: 105, distance: 7.8
click at [331, 105] on span "Sugar-free carbonated soft drink with a classic cola flavor." at bounding box center [312, 100] width 93 height 15
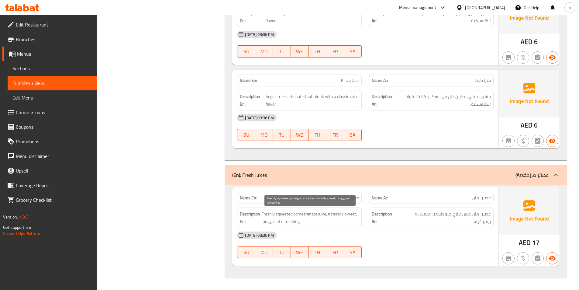
click at [281, 214] on span "Freshly squeezed pomegranate juice, naturally sweet, tangy, and refreshing." at bounding box center [311, 217] width 98 height 15
click at [274, 217] on span "Freshly squeezed pomegranate juice, naturally sweet, tangy, and refreshing." at bounding box center [311, 217] width 98 height 15
drag, startPoint x: 333, startPoint y: 215, endPoint x: 355, endPoint y: 214, distance: 22.2
click at [355, 214] on span "Freshly squeezed pomegranate juice, naturally sweet, tangy, and refreshing." at bounding box center [311, 217] width 98 height 15
click at [265, 222] on span "Freshly squeezed pomegranate juice, naturally sweet, tangy, and refreshing." at bounding box center [311, 217] width 98 height 15
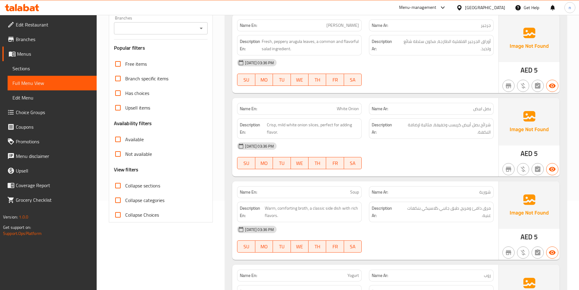
scroll to position [91, 0]
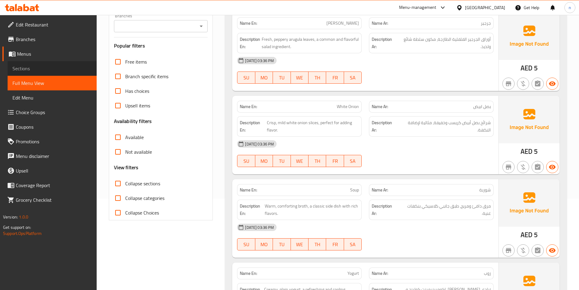
click at [26, 69] on span "Sections" at bounding box center [51, 68] width 79 height 7
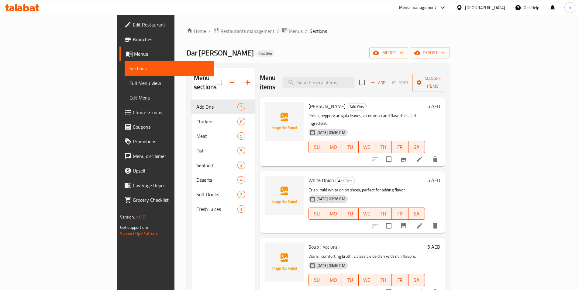
click at [134, 56] on span "Menus" at bounding box center [171, 53] width 75 height 7
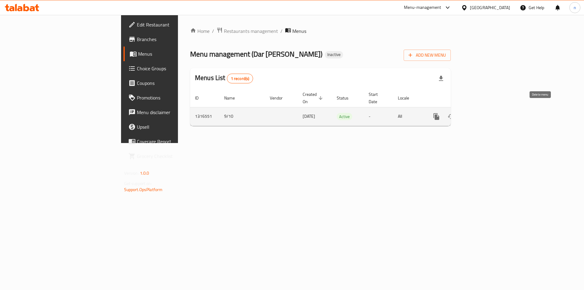
click at [468, 114] on icon "enhanced table" at bounding box center [465, 116] width 4 height 5
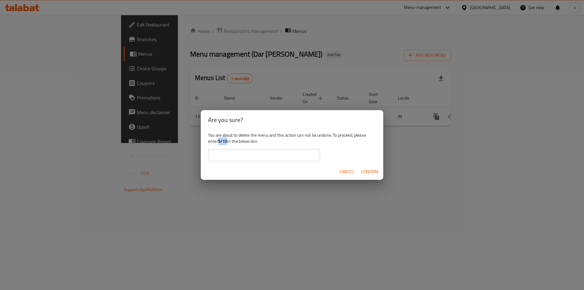
drag, startPoint x: 218, startPoint y: 141, endPoint x: 228, endPoint y: 141, distance: 9.7
click at [228, 141] on div "You are about to delete the menu and this action can not be undone. To proceed,…" at bounding box center [292, 147] width 182 height 34
copy b "9/10"
click at [229, 154] on input "text" at bounding box center [264, 155] width 112 height 12
paste input "9/10"
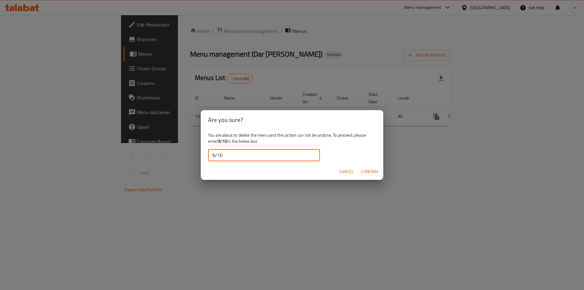
type input "9/10"
click at [379, 171] on button "Confirm" at bounding box center [370, 171] width 22 height 11
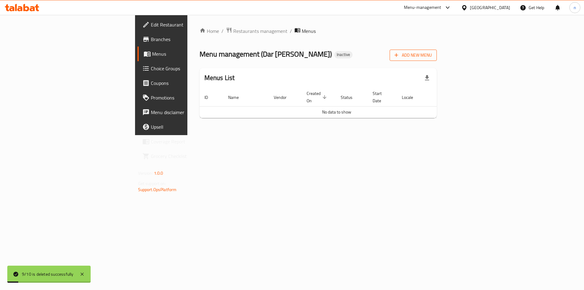
click at [432, 57] on span "Add New Menu" at bounding box center [412, 55] width 37 height 8
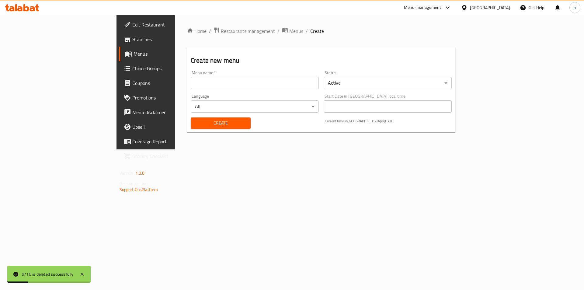
click at [194, 80] on input "text" at bounding box center [255, 83] width 128 height 12
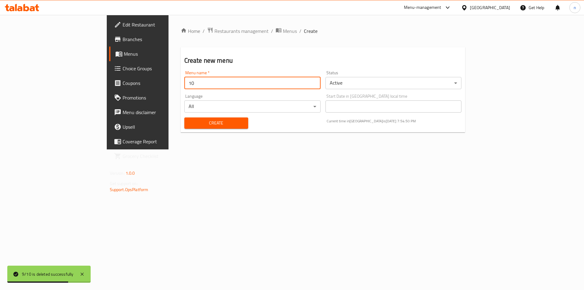
type input "1"
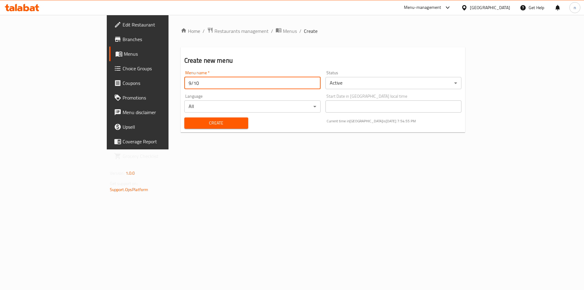
type input "9/10"
click at [184, 117] on button "Create" at bounding box center [216, 122] width 64 height 11
click at [109, 48] on link "Menus" at bounding box center [156, 54] width 95 height 15
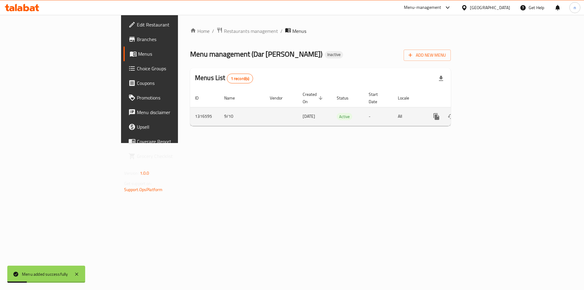
click at [484, 113] on icon "enhanced table" at bounding box center [479, 116] width 7 height 7
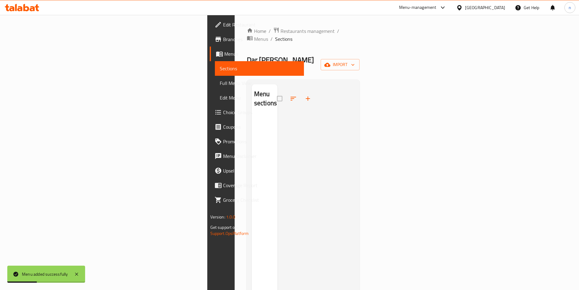
click at [360, 47] on div "Home / Restaurants management / Menus / Sections Dar Al Haneeth Inactive import…" at bounding box center [303, 203] width 113 height 352
click at [355, 61] on span "import" at bounding box center [340, 65] width 29 height 8
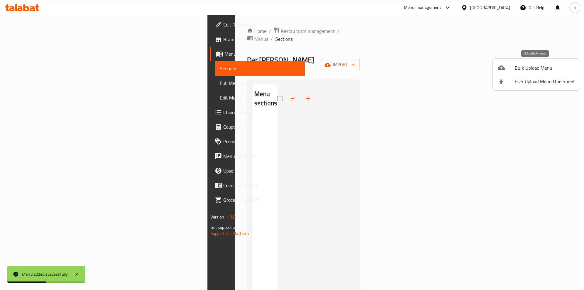
click at [505, 67] on div at bounding box center [505, 67] width 17 height 7
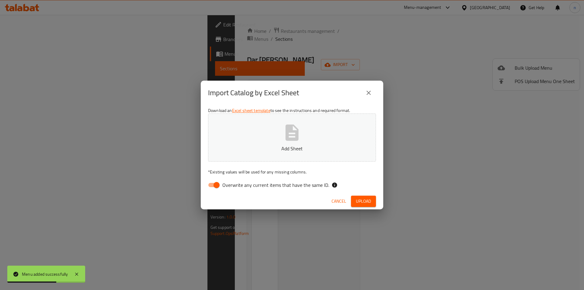
click at [210, 188] on input "Overwrite any current items that have the same ID." at bounding box center [216, 185] width 35 height 12
checkbox input "false"
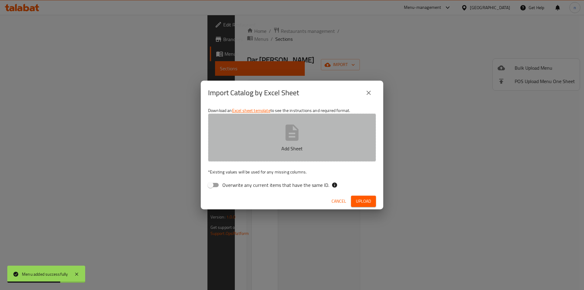
click at [253, 150] on p "Add Sheet" at bounding box center [291, 148] width 149 height 7
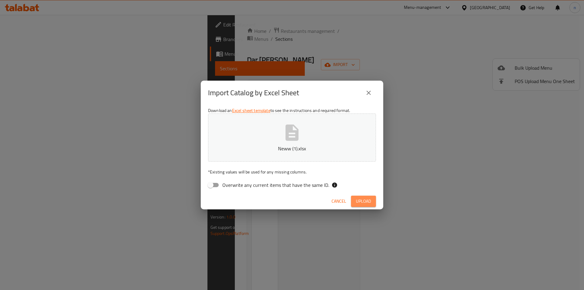
click at [363, 197] on span "Upload" at bounding box center [363, 201] width 15 height 8
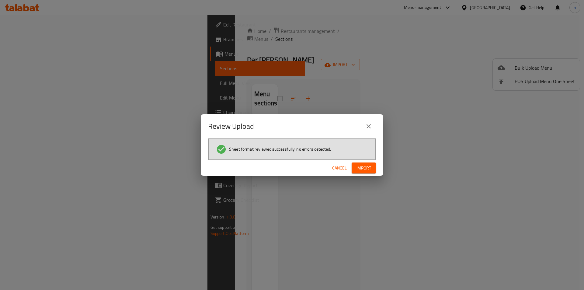
click at [364, 163] on button "Import" at bounding box center [364, 167] width 24 height 11
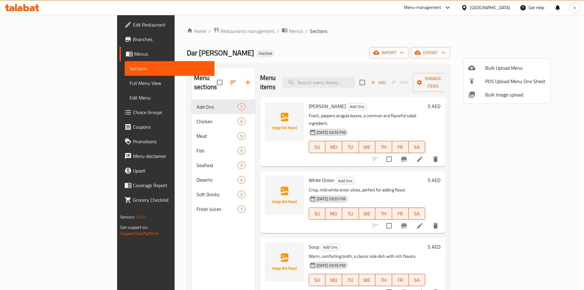
click at [37, 83] on div at bounding box center [292, 145] width 584 height 290
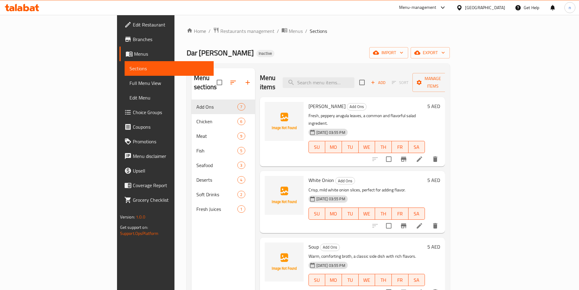
click at [130, 83] on span "Full Menu View" at bounding box center [169, 82] width 79 height 7
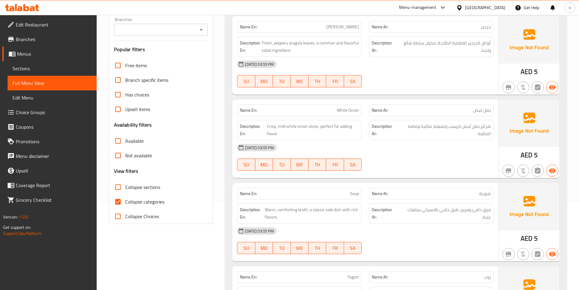
scroll to position [182, 0]
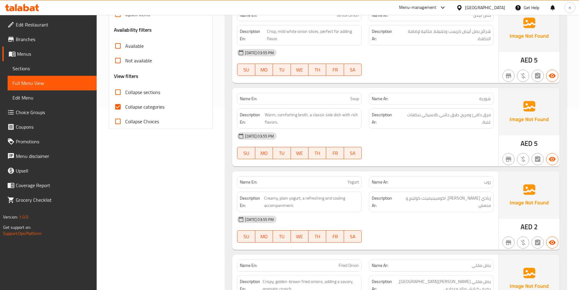
click at [118, 109] on input "Collapse categories" at bounding box center [118, 106] width 15 height 15
checkbox input "false"
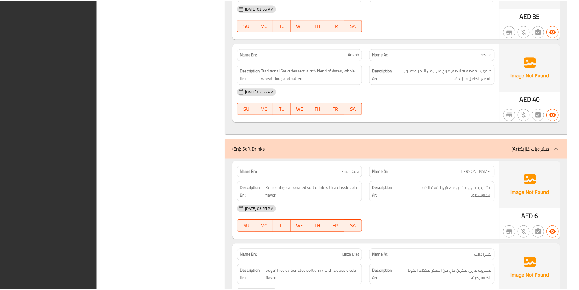
scroll to position [3147, 0]
